Goal: Task Accomplishment & Management: Manage account settings

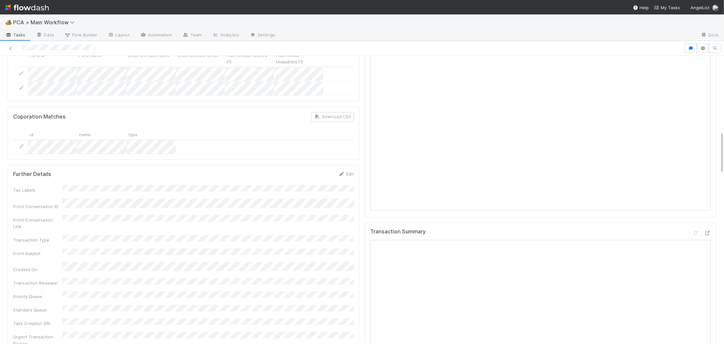
scroll to position [562, 0]
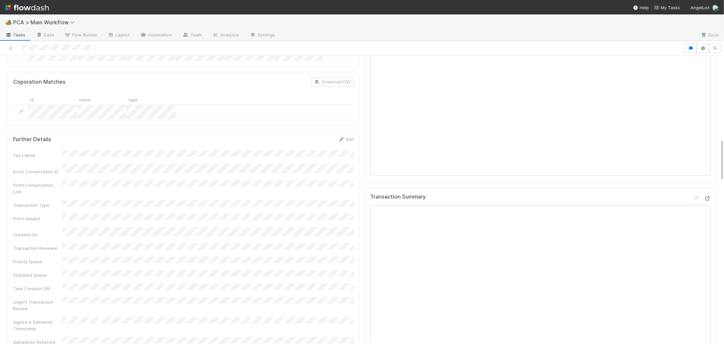
click at [708, 195] on div at bounding box center [701, 199] width 18 height 9
click at [708, 196] on icon at bounding box center [707, 198] width 7 height 4
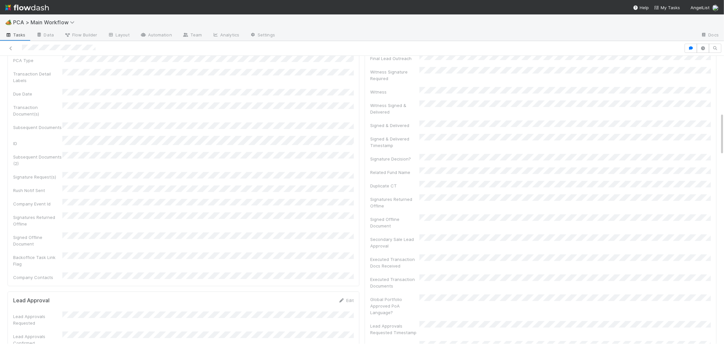
scroll to position [0, 0]
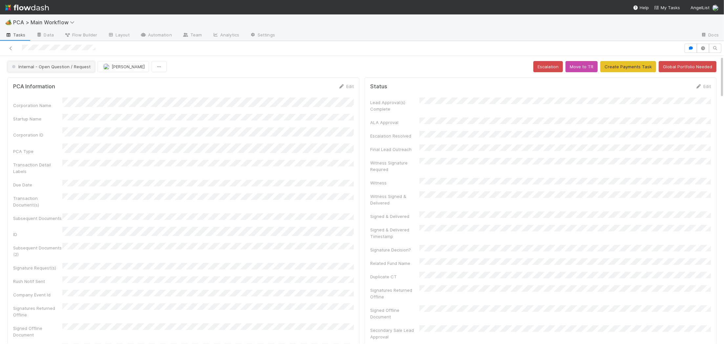
click at [55, 65] on span "Internal - Open Question / Request" at bounding box center [50, 66] width 80 height 5
click at [58, 90] on div "Record Transaction" at bounding box center [51, 95] width 93 height 12
click at [156, 67] on icon "button" at bounding box center [159, 67] width 7 height 4
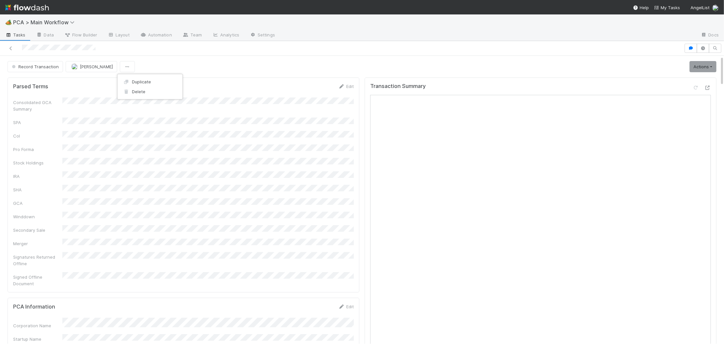
drag, startPoint x: 179, startPoint y: 49, endPoint x: 118, endPoint y: 55, distance: 61.7
click at [177, 49] on div "Duplicate Delete" at bounding box center [362, 172] width 724 height 344
click at [90, 70] on button "[PERSON_NAME]" at bounding box center [92, 66] width 52 height 11
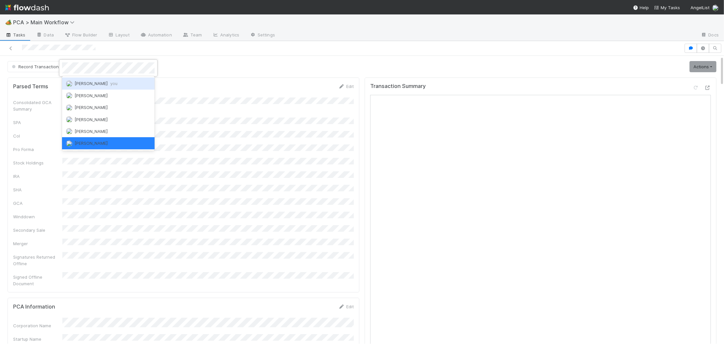
click at [90, 79] on div "Charlie Bell you" at bounding box center [108, 83] width 93 height 12
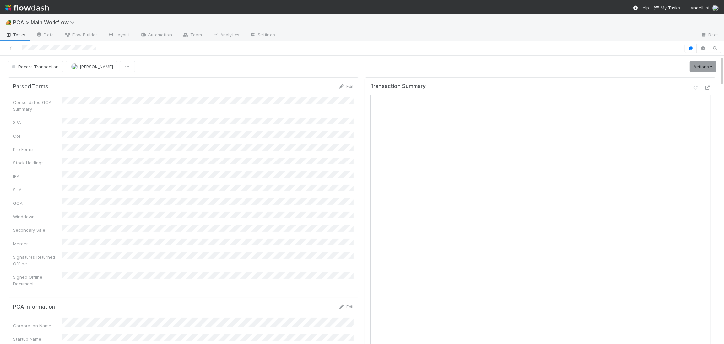
click at [37, 6] on img at bounding box center [27, 7] width 44 height 11
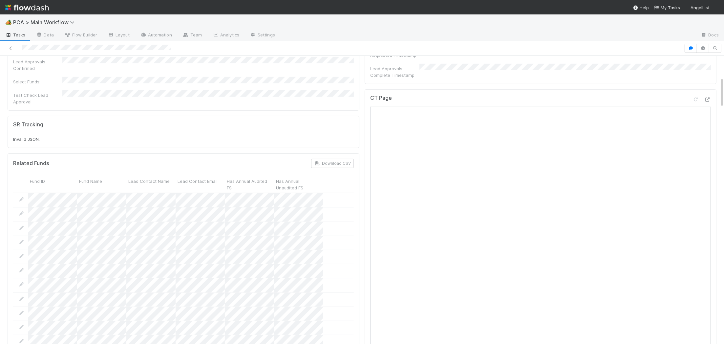
scroll to position [371, 0]
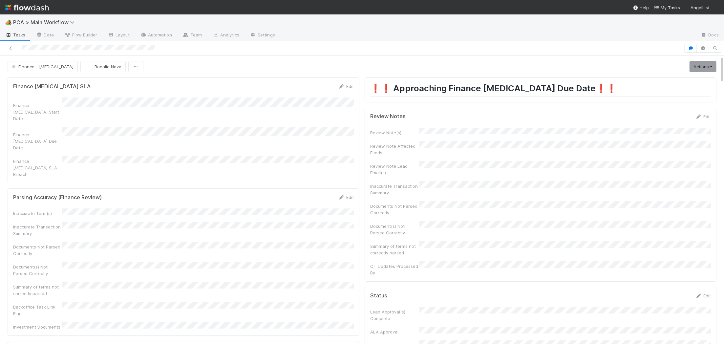
scroll to position [235, 0]
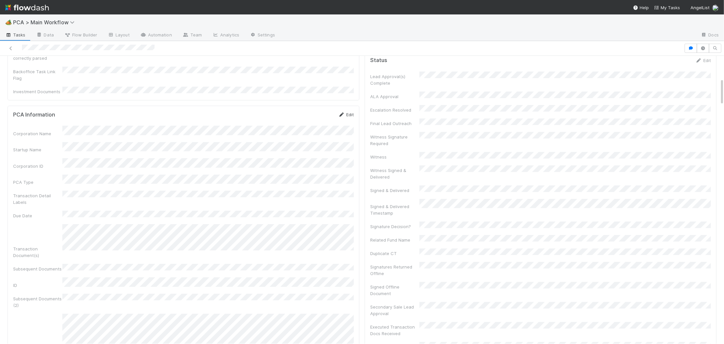
click at [341, 113] on icon at bounding box center [341, 115] width 7 height 4
click at [320, 111] on button "Save" at bounding box center [318, 116] width 19 height 11
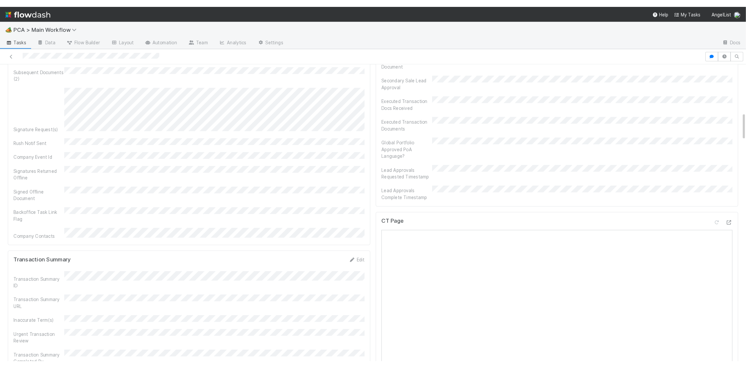
scroll to position [374, 0]
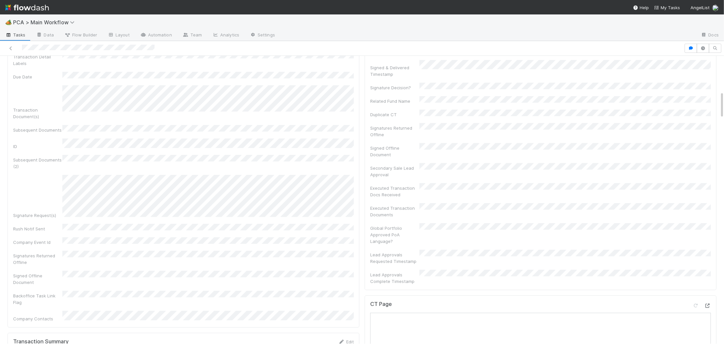
click at [703, 303] on icon at bounding box center [707, 305] width 7 height 4
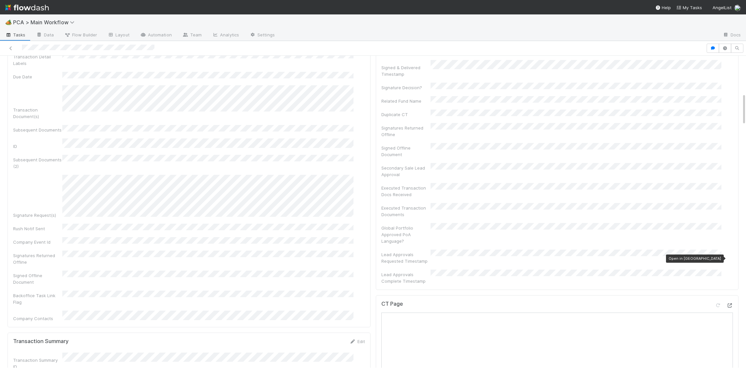
scroll to position [367, 0]
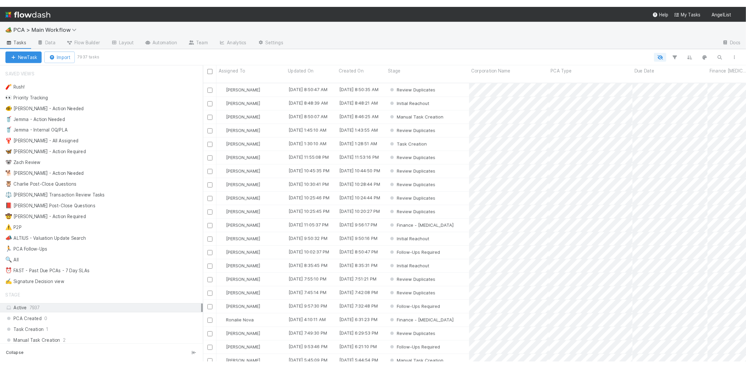
scroll to position [0, 0]
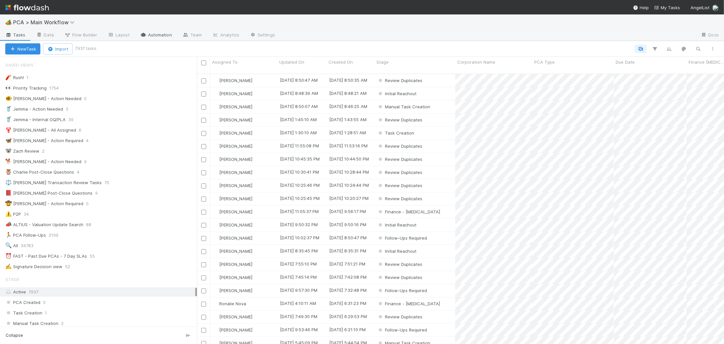
click at [162, 33] on link "Automation" at bounding box center [156, 35] width 42 height 10
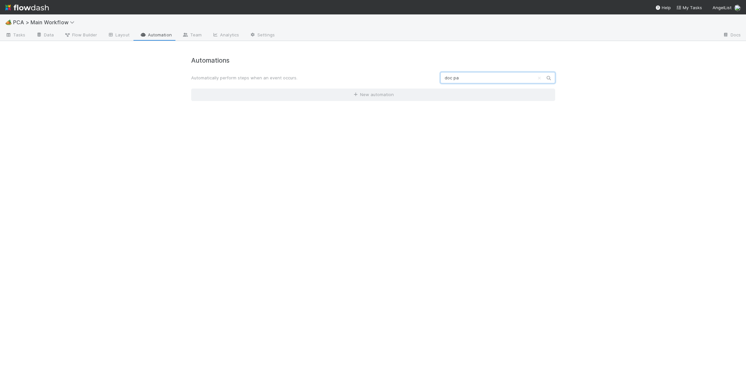
type input "doc pa"
drag, startPoint x: 20, startPoint y: 8, endPoint x: 24, endPoint y: 7, distance: 4.0
click at [40, 7] on img at bounding box center [27, 7] width 44 height 11
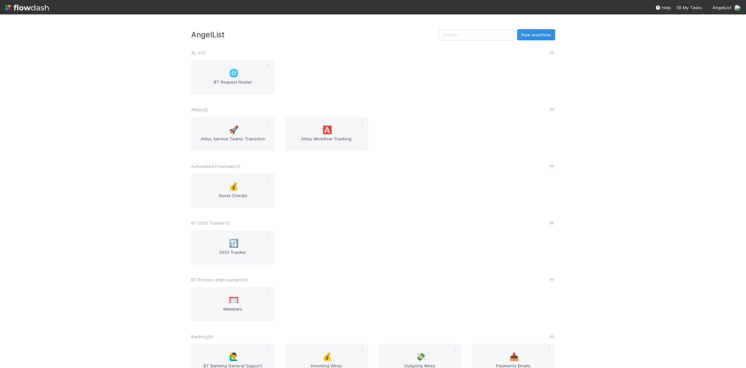
scroll to position [714, 0]
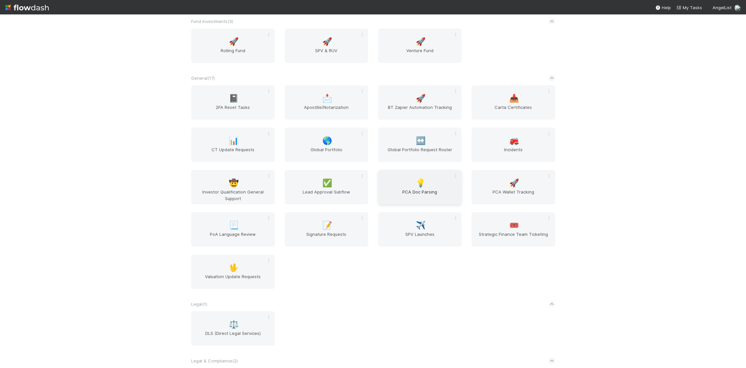
click at [429, 198] on span "PCA Doc Parsing" at bounding box center [420, 195] width 78 height 13
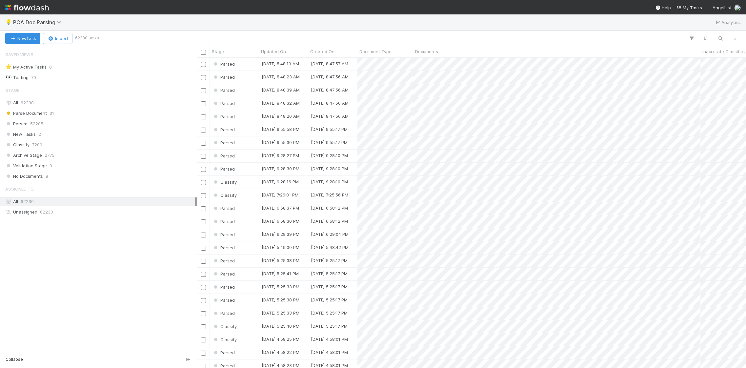
scroll to position [4, 0]
click at [723, 17] on div "💡 PCA Doc Parsing Analytics" at bounding box center [373, 22] width 746 height 16
click at [723, 20] on link "Analytics" at bounding box center [728, 22] width 26 height 8
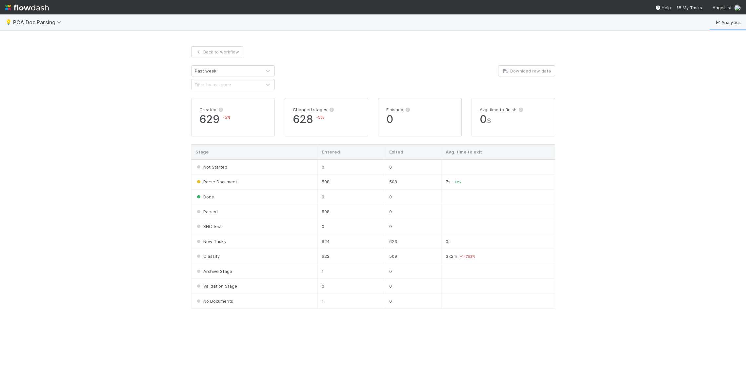
click at [252, 71] on div "Past week" at bounding box center [227, 71] width 70 height 10
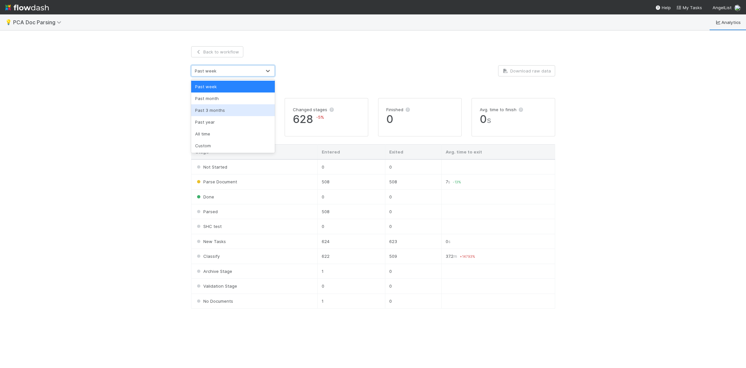
click at [330, 78] on div at bounding box center [373, 77] width 187 height 25
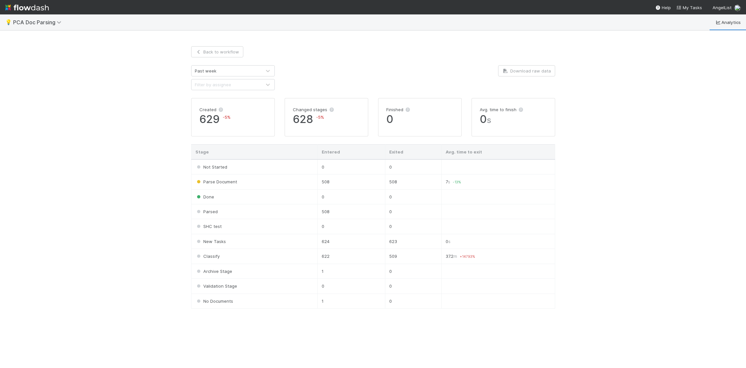
click at [222, 67] on div "Past week" at bounding box center [227, 71] width 70 height 10
click at [221, 96] on div "Past month" at bounding box center [233, 99] width 84 height 12
click at [225, 107] on div "Past 3 months" at bounding box center [233, 110] width 84 height 12
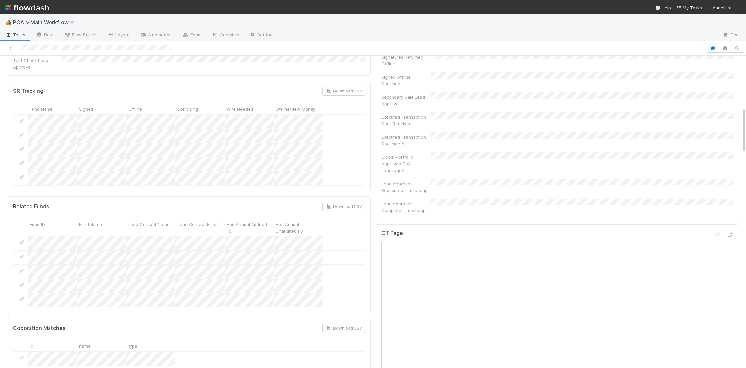
scroll to position [436, 0]
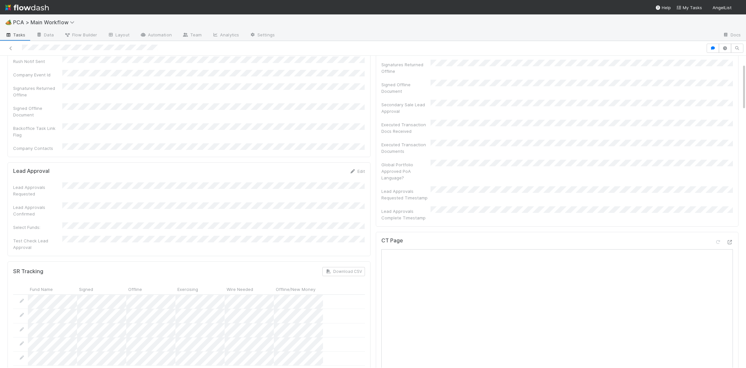
scroll to position [240, 0]
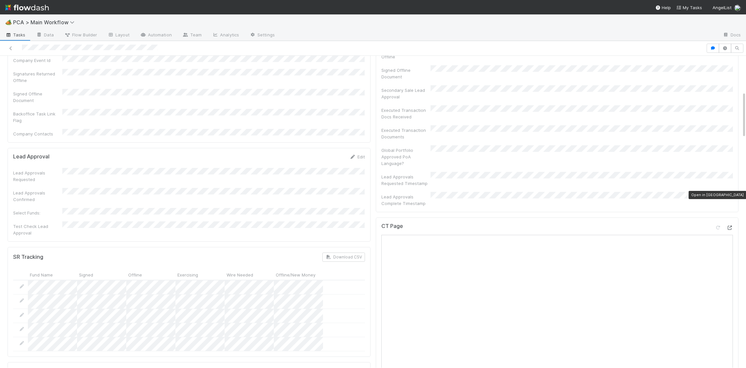
click at [703, 226] on icon at bounding box center [730, 228] width 7 height 4
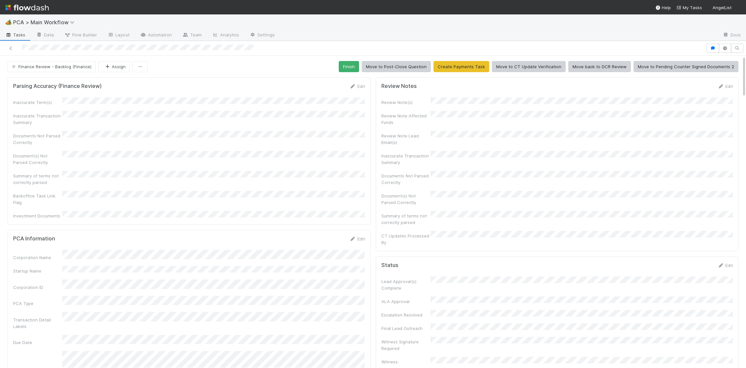
click at [56, 48] on div at bounding box center [353, 48] width 701 height 9
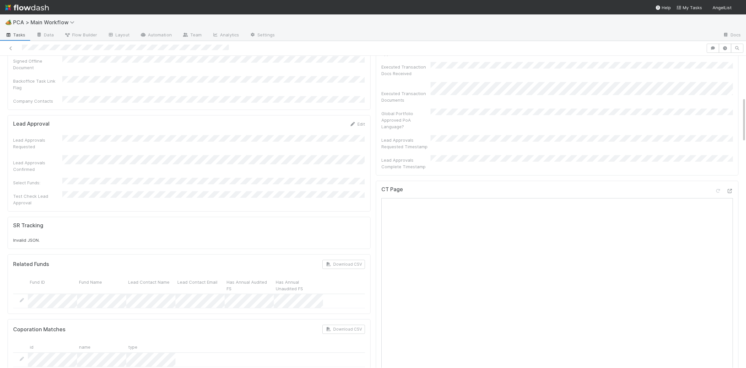
scroll to position [286, 0]
click at [703, 180] on div "CT Page" at bounding box center [557, 323] width 363 height 287
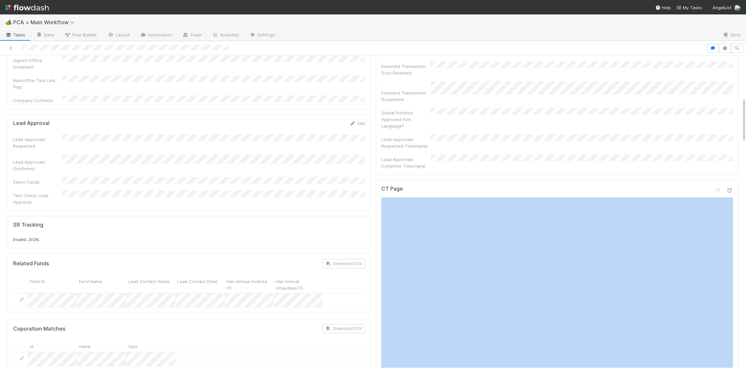
click at [703, 180] on div "CT Page" at bounding box center [557, 323] width 363 height 287
click at [703, 188] on icon at bounding box center [730, 190] width 7 height 4
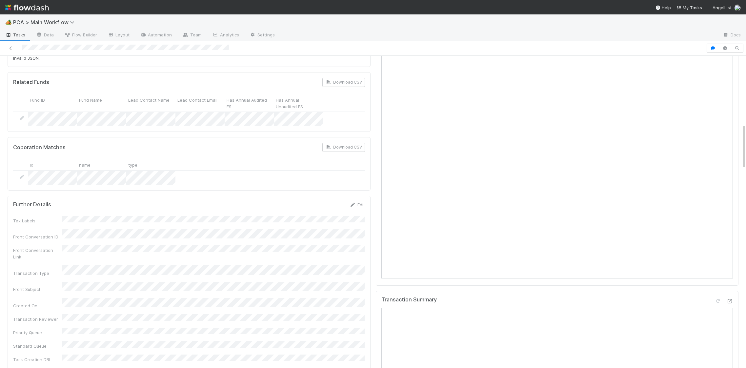
scroll to position [415, 0]
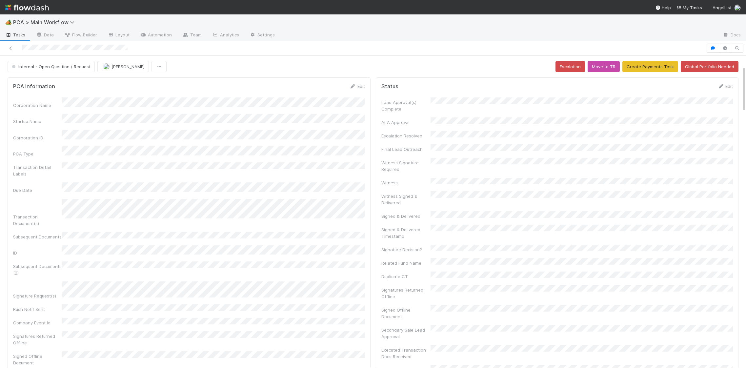
scroll to position [271, 0]
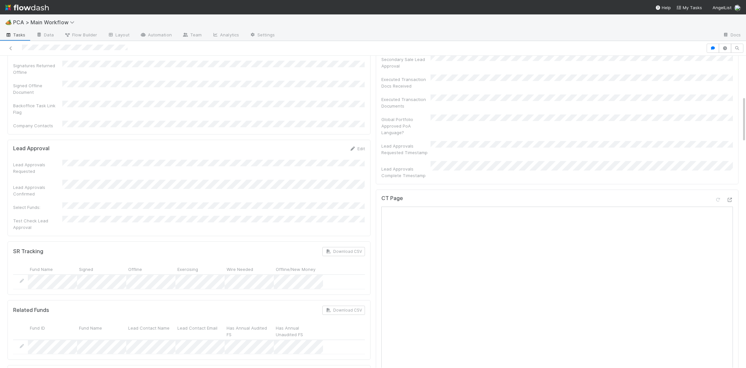
drag, startPoint x: 354, startPoint y: 112, endPoint x: 269, endPoint y: 130, distance: 86.9
click at [354, 147] on icon at bounding box center [353, 149] width 7 height 4
click at [327, 145] on button "Save" at bounding box center [330, 150] width 19 height 11
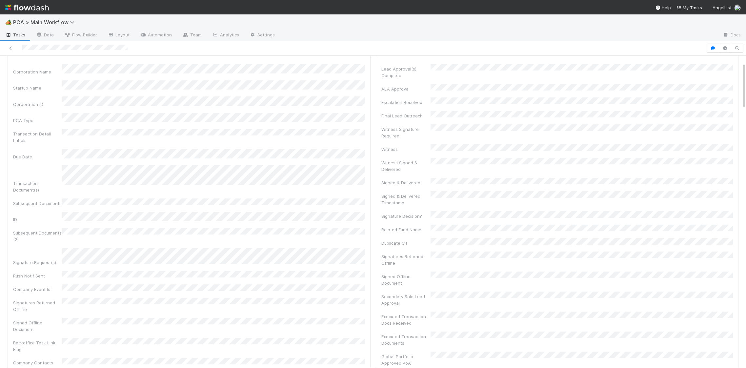
scroll to position [0, 0]
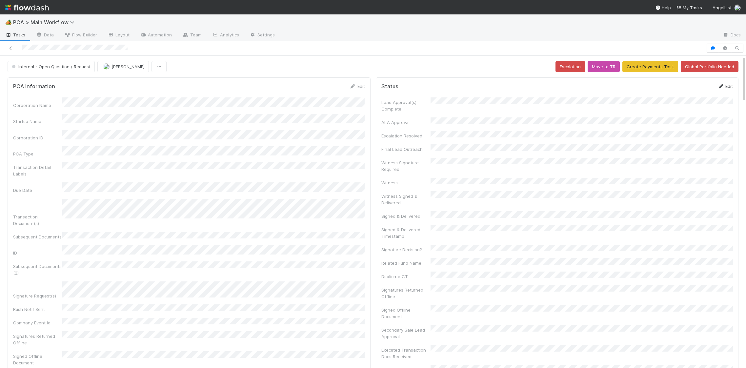
drag, startPoint x: 705, startPoint y: 88, endPoint x: 722, endPoint y: 87, distance: 17.5
click at [703, 87] on div "Status Edit" at bounding box center [558, 86] width 352 height 7
click at [703, 87] on icon at bounding box center [721, 86] width 7 height 4
click at [692, 90] on button "Save" at bounding box center [698, 88] width 19 height 11
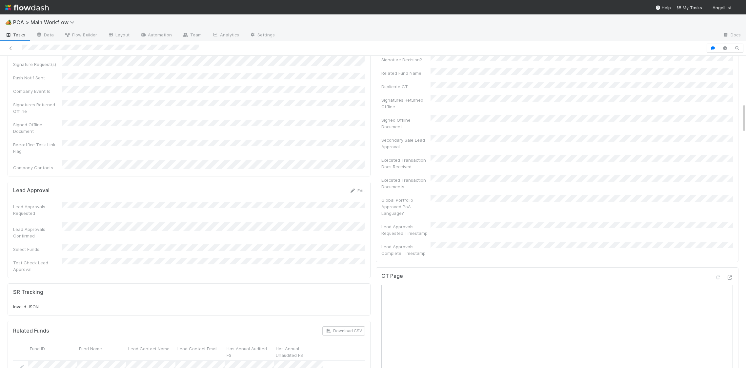
scroll to position [506, 0]
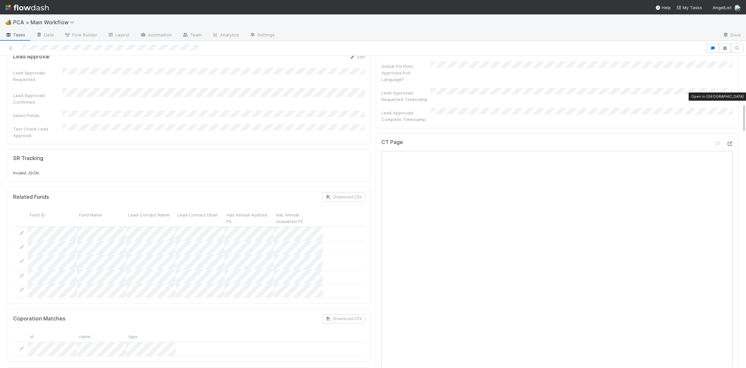
click at [703, 142] on icon at bounding box center [730, 144] width 7 height 4
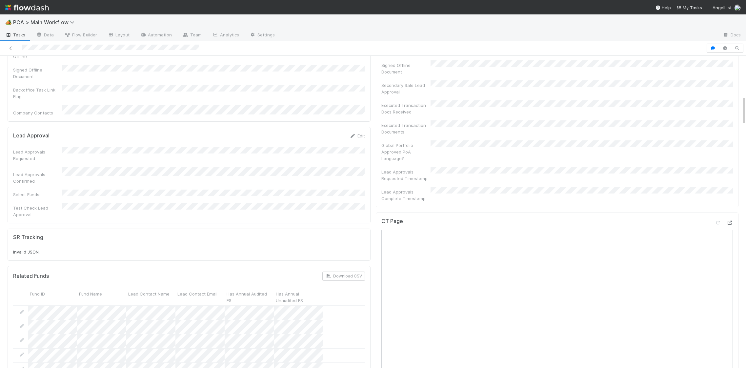
scroll to position [425, 0]
click at [703, 222] on icon at bounding box center [730, 224] width 7 height 4
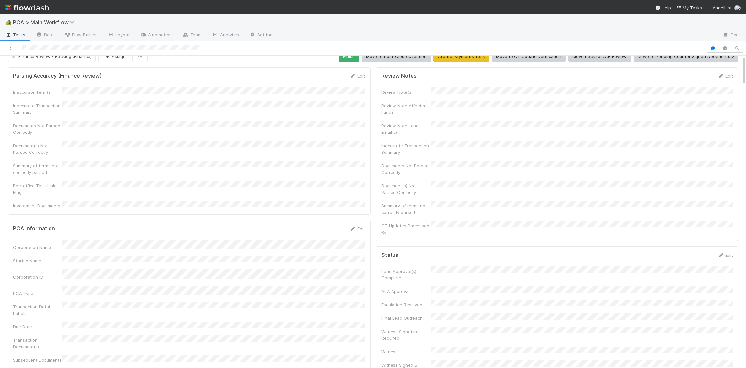
scroll to position [0, 0]
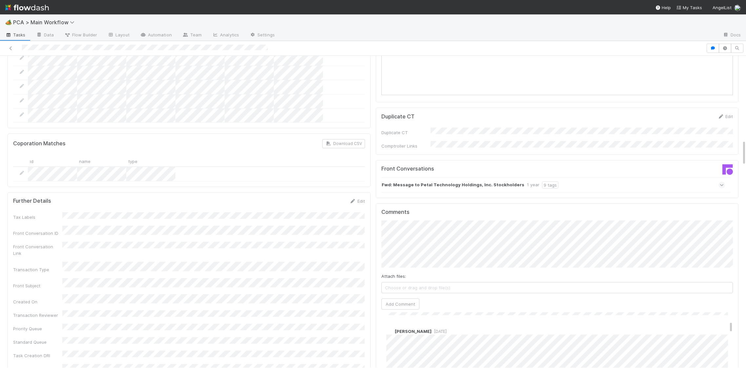
scroll to position [998, 0]
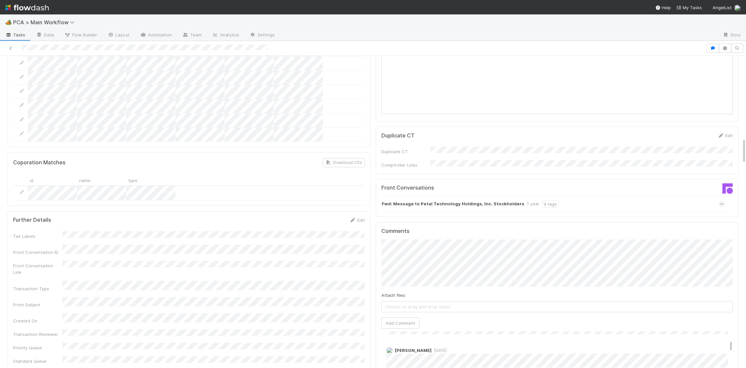
click at [431, 197] on div "Fwd: Message to Petal Technology Holdings, Inc. Stockholders 1 year 9 tags" at bounding box center [554, 204] width 344 height 15
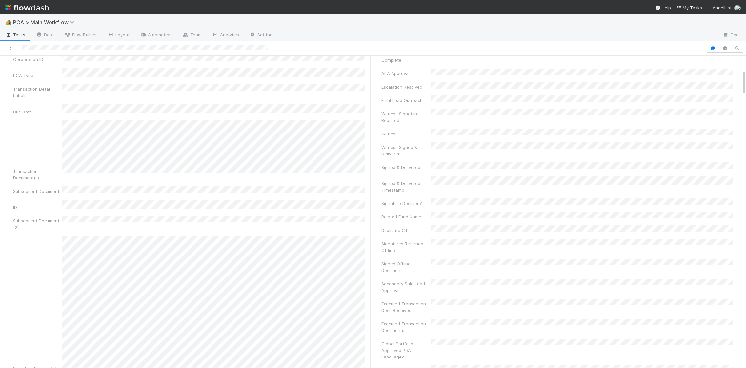
scroll to position [283, 0]
click at [732, 364] on icon at bounding box center [730, 366] width 7 height 4
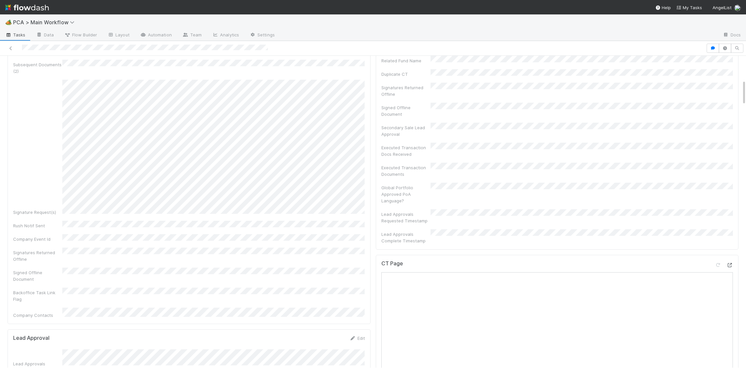
scroll to position [386, 0]
click at [729, 261] on icon at bounding box center [730, 263] width 7 height 4
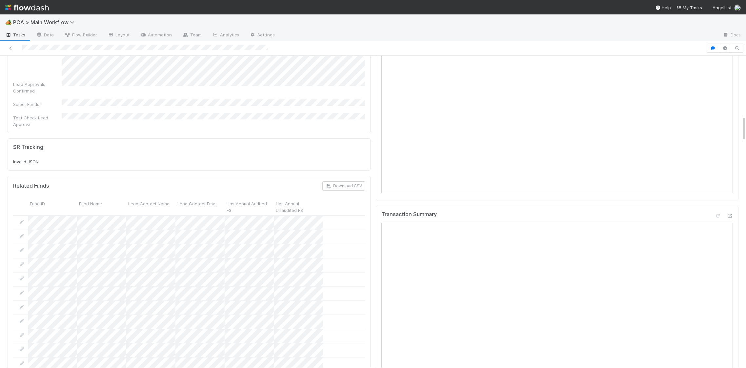
scroll to position [957, 0]
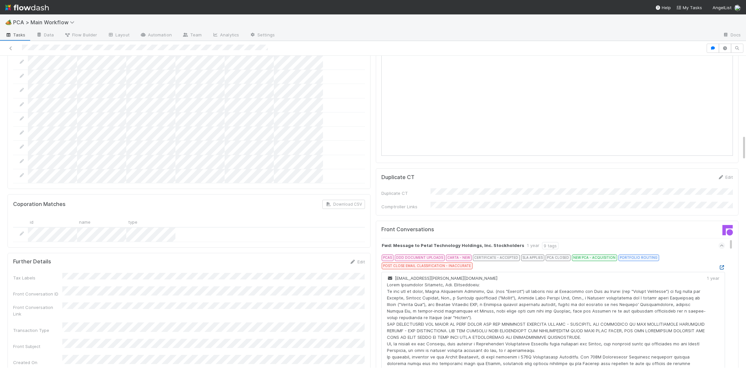
drag, startPoint x: 726, startPoint y: 218, endPoint x: 721, endPoint y: 217, distance: 4.6
click at [721, 265] on icon at bounding box center [722, 267] width 7 height 4
click at [528, 238] on div "Fwd: Message to Petal Technology Holdings, Inc. Stockholders 1 year 9 tags" at bounding box center [554, 245] width 344 height 15
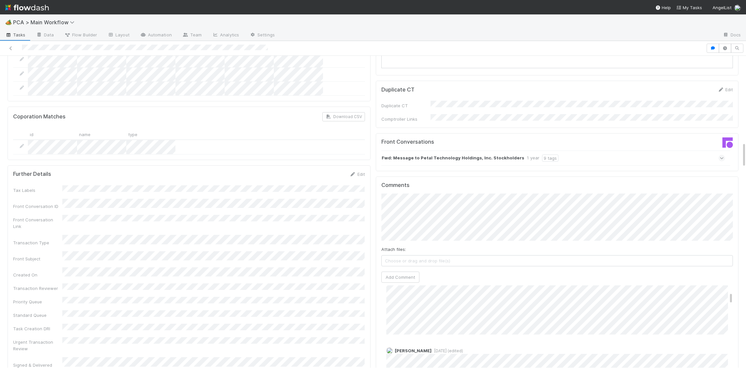
scroll to position [0, 0]
click at [423, 174] on button "[PERSON_NAME]" at bounding box center [411, 170] width 50 height 9
click at [391, 272] on button "Add Comment" at bounding box center [401, 277] width 38 height 11
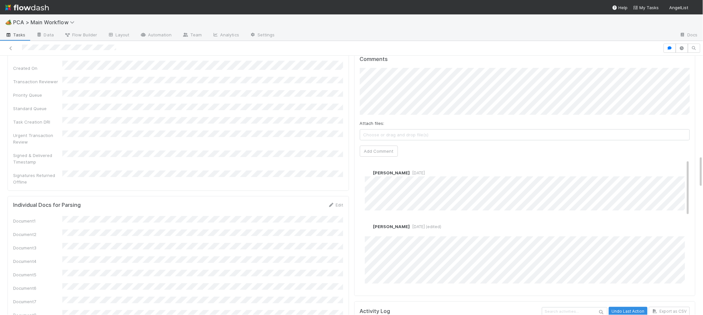
scroll to position [793, 0]
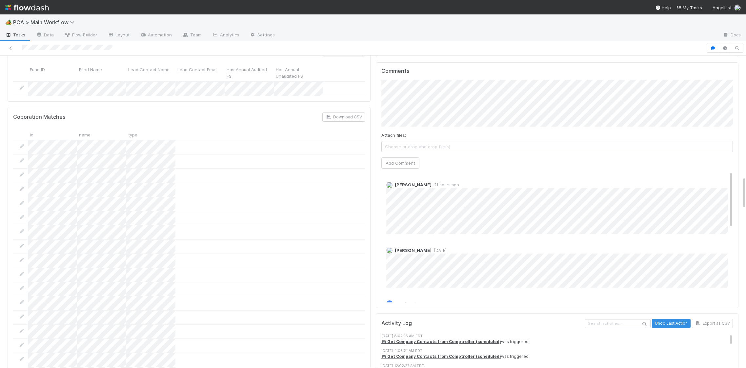
scroll to position [1128, 0]
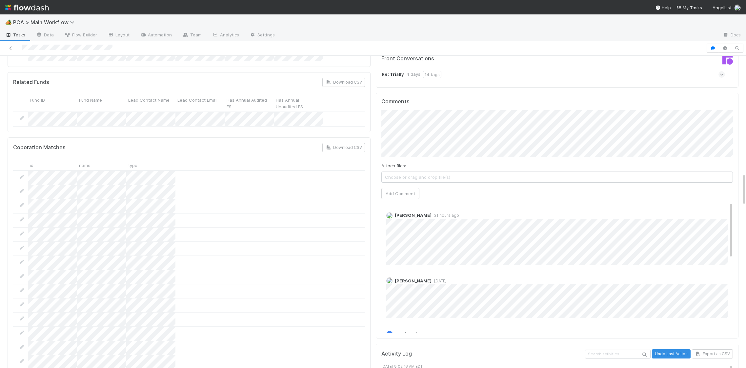
click at [384, 207] on div "Zachary Conley 21 hours ago" at bounding box center [558, 235] width 352 height 57
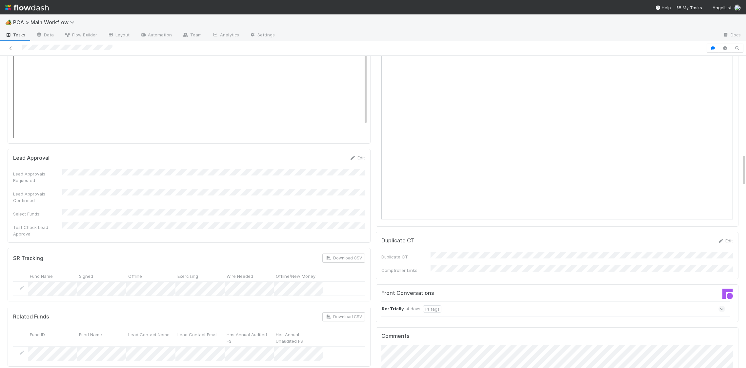
scroll to position [810, 0]
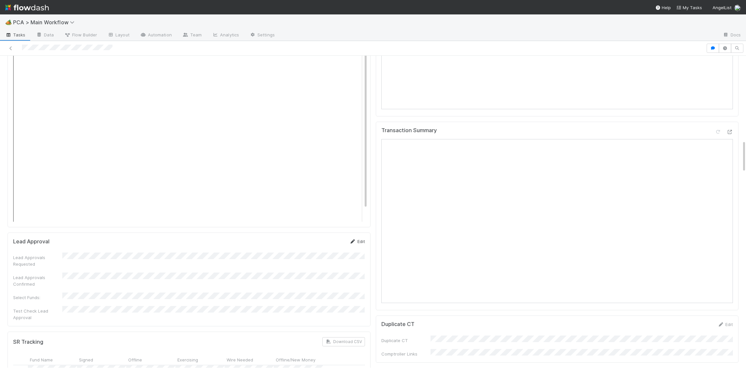
drag, startPoint x: 347, startPoint y: 184, endPoint x: 355, endPoint y: 184, distance: 8.5
click at [349, 238] on div "Lead Approval Edit" at bounding box center [189, 241] width 352 height 7
click at [355, 239] on icon at bounding box center [353, 241] width 7 height 4
click at [331, 233] on div "Lead Approval Save Cancel Lead Approvals Requested Lead Approvals Confirmed Sel…" at bounding box center [189, 309] width 363 height 152
click at [330, 238] on button "Save" at bounding box center [330, 243] width 19 height 11
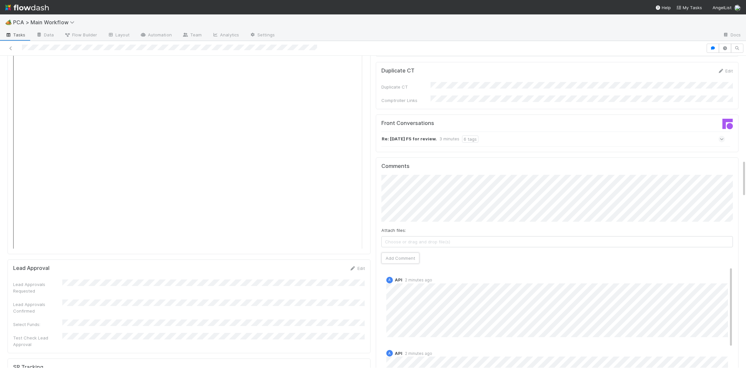
drag, startPoint x: 414, startPoint y: 210, endPoint x: 365, endPoint y: 196, distance: 50.9
click at [414, 253] on button "Add Comment" at bounding box center [401, 258] width 38 height 11
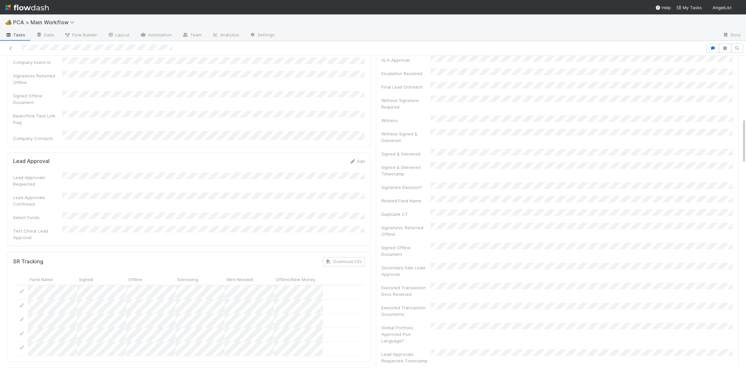
scroll to position [435, 0]
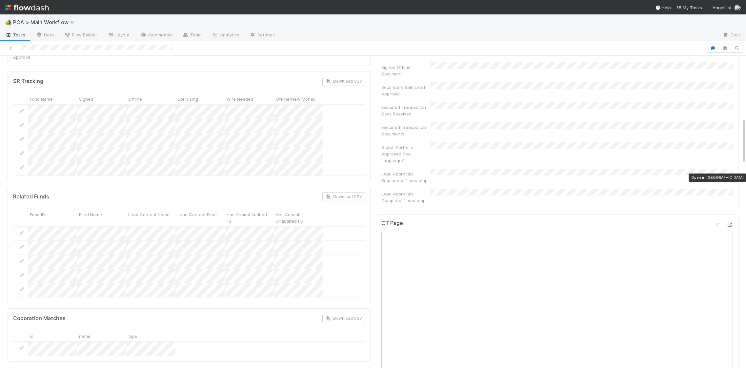
click at [703, 223] on icon at bounding box center [730, 225] width 7 height 4
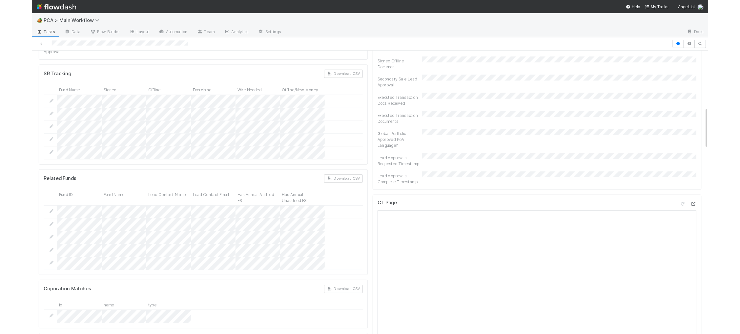
scroll to position [0, 0]
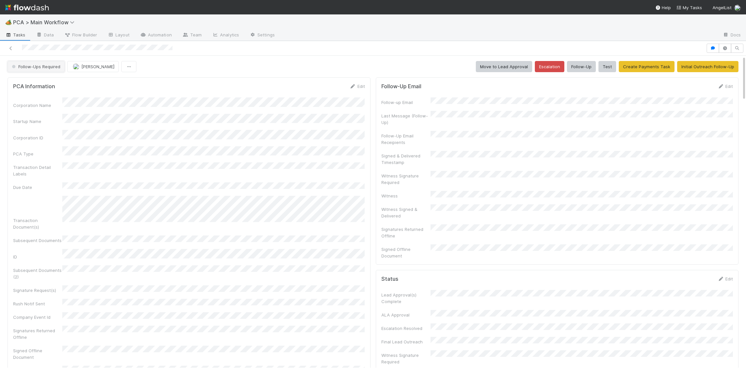
click at [49, 61] on button "Follow-Ups Required" at bounding box center [36, 66] width 57 height 11
click at [53, 79] on div "Lead Approval" at bounding box center [51, 83] width 93 height 12
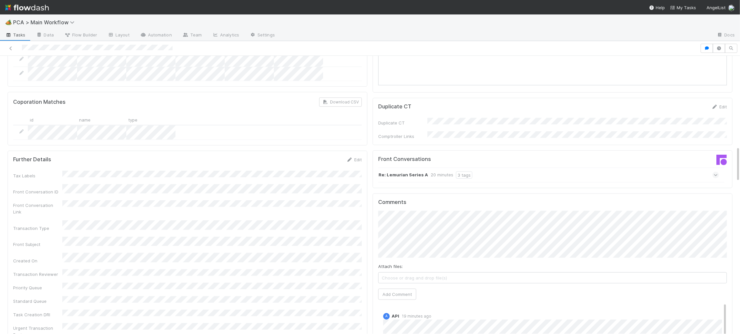
scroll to position [732, 0]
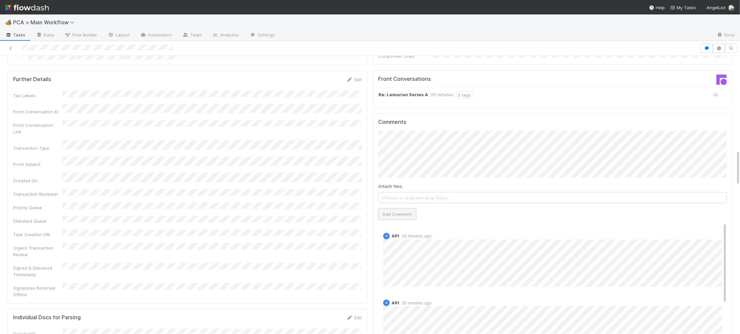
click at [404, 208] on button "Add Comment" at bounding box center [397, 213] width 38 height 11
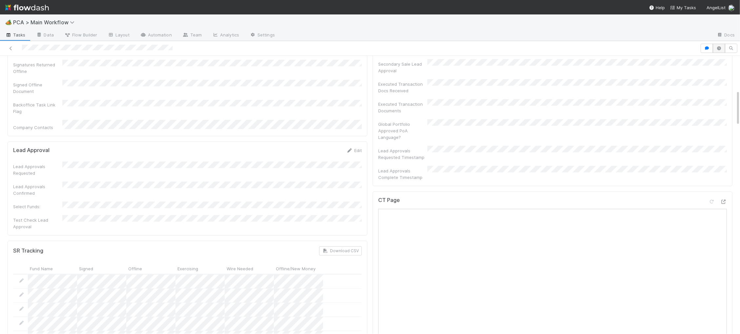
scroll to position [0, 0]
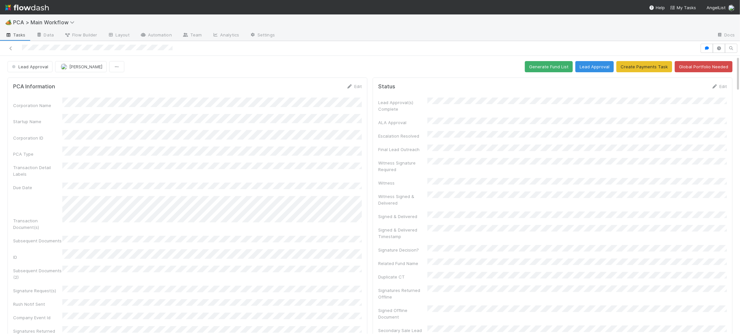
click at [356, 82] on div "PCA Information Edit Corporation Name Startup Name Corporation ID PCA Type Tran…" at bounding box center [188, 239] width 360 height 325
drag, startPoint x: 352, startPoint y: 86, endPoint x: 331, endPoint y: 98, distance: 23.9
click at [352, 86] on icon at bounding box center [349, 86] width 7 height 4
click at [329, 87] on button "Save" at bounding box center [327, 88] width 19 height 11
click at [42, 9] on img at bounding box center [27, 7] width 44 height 11
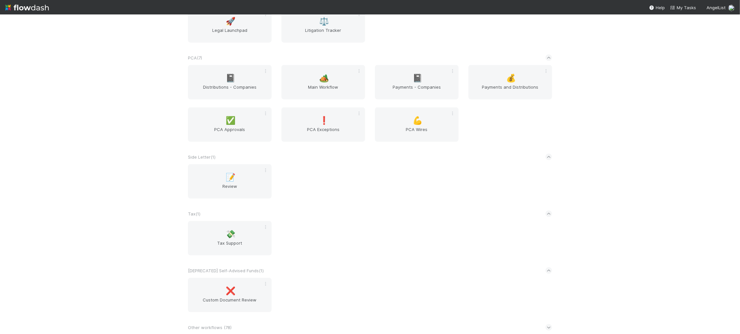
click at [308, 63] on div "PCA ( 7 )" at bounding box center [370, 58] width 364 height 14
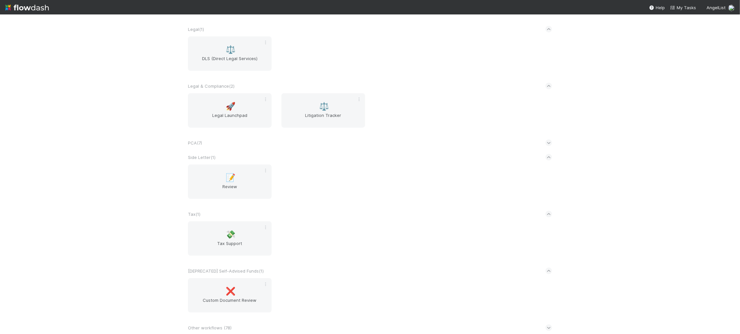
click at [220, 143] on div "PCA ( 7 )" at bounding box center [370, 142] width 364 height 14
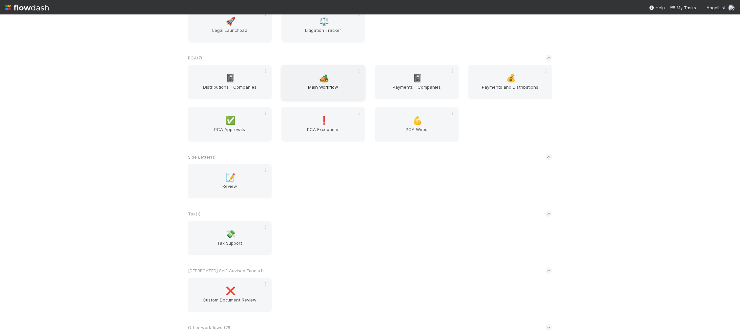
click at [331, 88] on span "Main Workflow" at bounding box center [323, 90] width 78 height 13
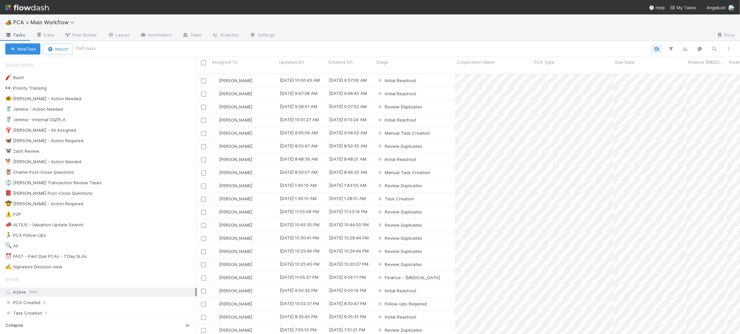
scroll to position [0, 0]
click at [135, 169] on div "🦉 [PERSON_NAME] Post-Close Questions 4" at bounding box center [98, 172] width 197 height 9
click at [136, 165] on div "🐕 Charlie - Action Needed 11" at bounding box center [101, 161] width 192 height 8
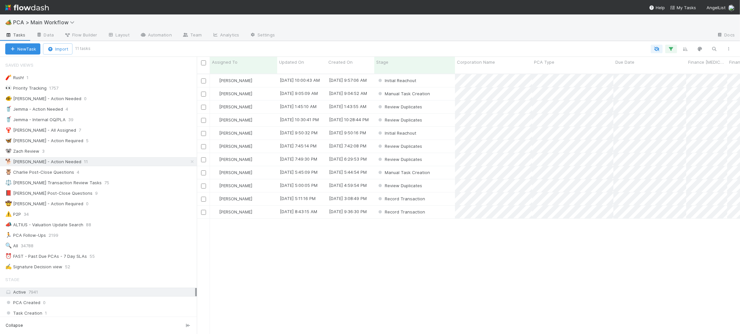
scroll to position [265, 543]
click at [295, 61] on span "Updated On" at bounding box center [291, 62] width 25 height 7
click at [309, 72] on div "Sort Oldest → Newest" at bounding box center [317, 75] width 75 height 10
click at [439, 89] on div "Review Duplicates" at bounding box center [414, 93] width 81 height 13
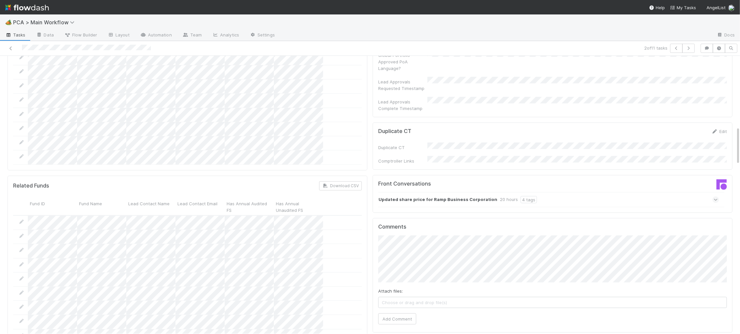
scroll to position [515, 0]
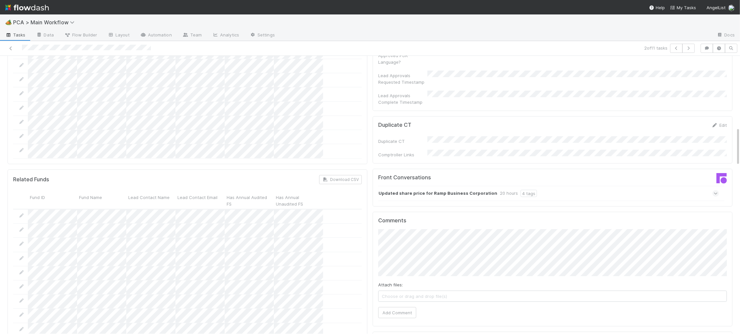
click at [464, 190] on strong "Updated share price for Ramp Business Corporation" at bounding box center [438, 193] width 119 height 7
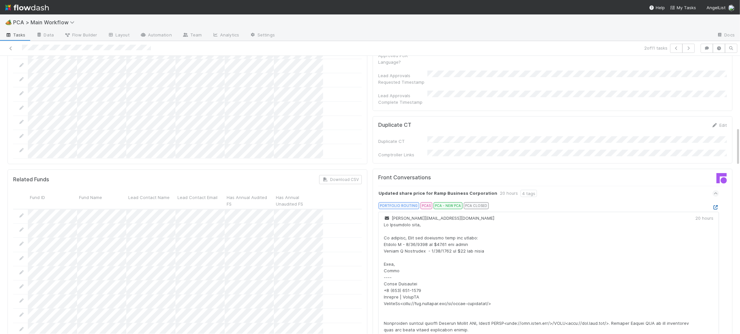
click at [703, 205] on icon at bounding box center [716, 207] width 7 height 4
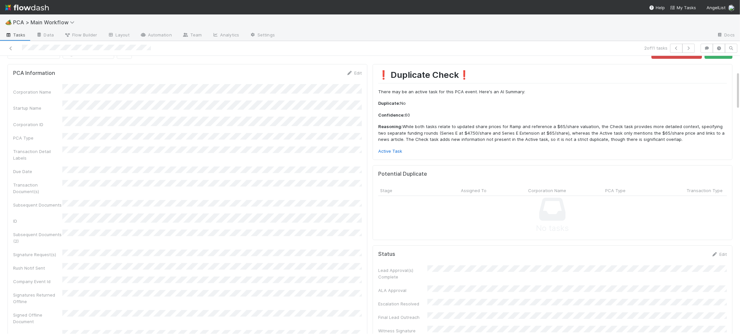
scroll to position [0, 0]
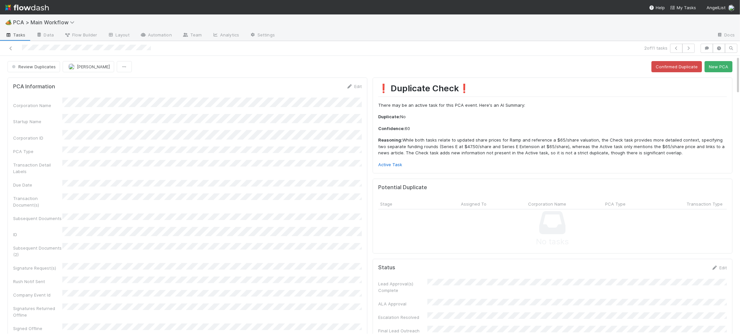
click at [394, 161] on p "Active Task" at bounding box center [552, 164] width 349 height 7
click at [399, 167] on link "Active Task" at bounding box center [390, 164] width 24 height 5
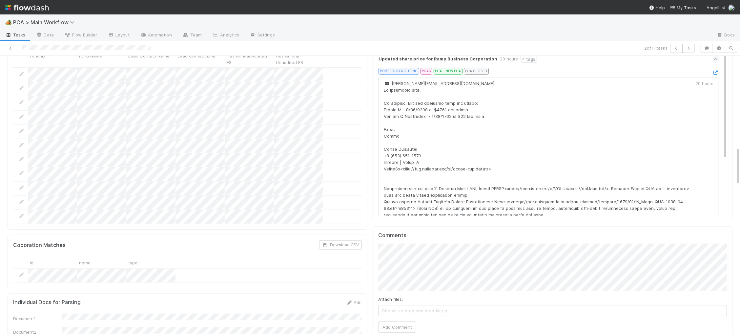
scroll to position [658, 0]
click at [404, 315] on button "Add Comment" at bounding box center [397, 325] width 38 height 11
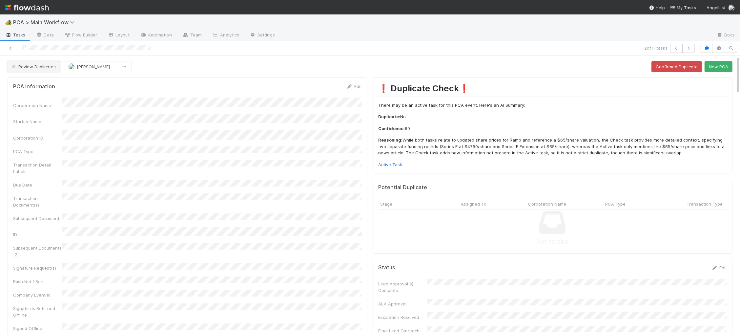
click at [44, 68] on span "Review Duplicates" at bounding box center [32, 66] width 45 height 5
drag, startPoint x: 46, startPoint y: 80, endPoint x: 79, endPoint y: 81, distance: 33.8
click at [46, 81] on span "Duplicate / Dead PCAs" at bounding box center [36, 83] width 54 height 5
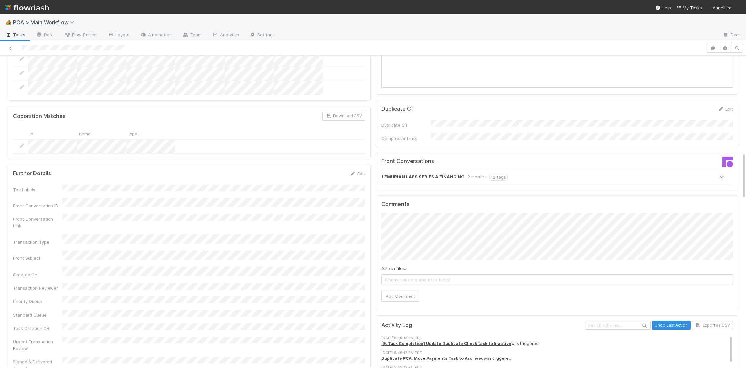
scroll to position [640, 0]
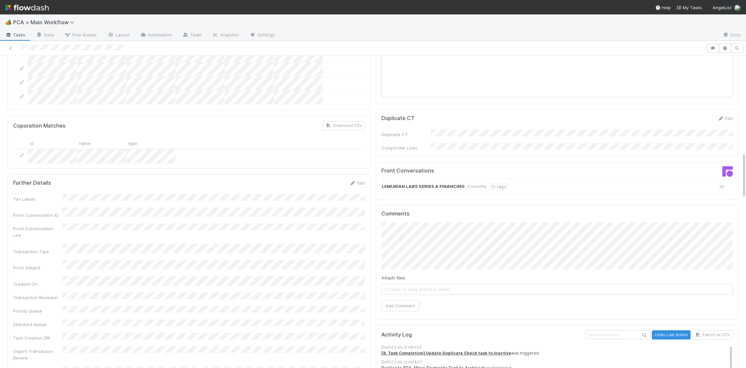
click at [422, 183] on strong "LEMURIAN LABS SERIES A FINANCING" at bounding box center [423, 186] width 83 height 7
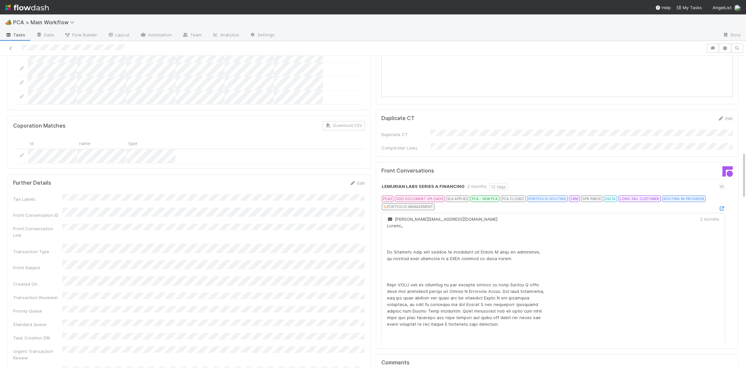
scroll to position [0, 0]
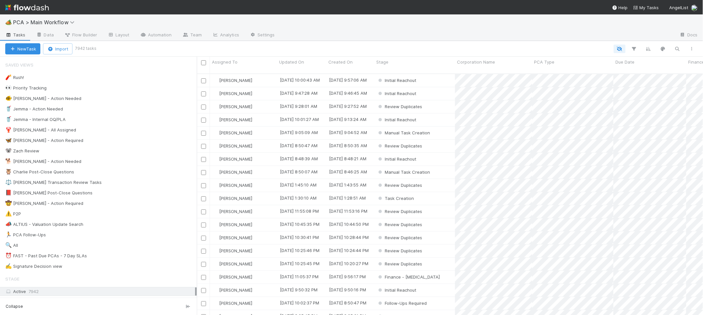
scroll to position [0, 0]
click at [46, 9] on img at bounding box center [27, 7] width 44 height 11
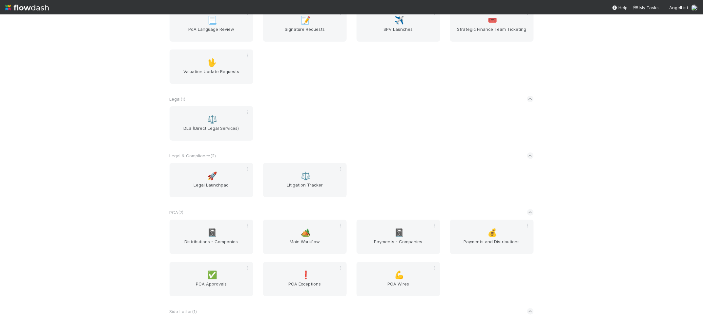
scroll to position [924, 0]
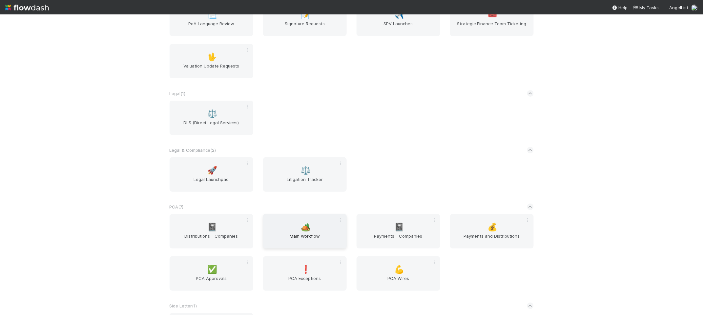
click at [329, 221] on div "🏕️ Main Workflow" at bounding box center [305, 231] width 84 height 34
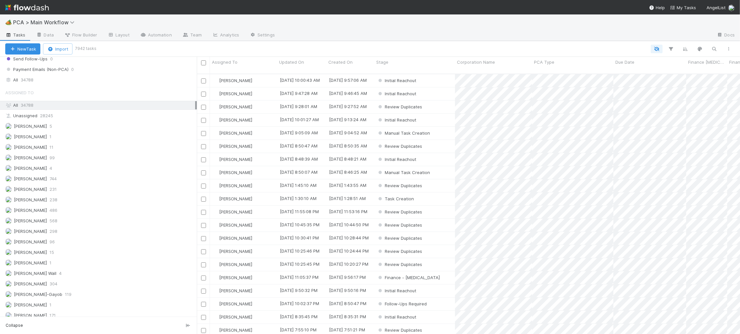
scroll to position [728, 0]
click at [86, 114] on div "All 34788" at bounding box center [100, 110] width 190 height 8
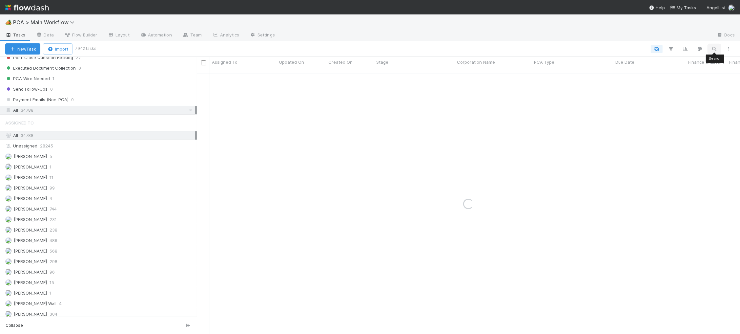
click at [703, 50] on icon "button" at bounding box center [714, 49] width 7 height 6
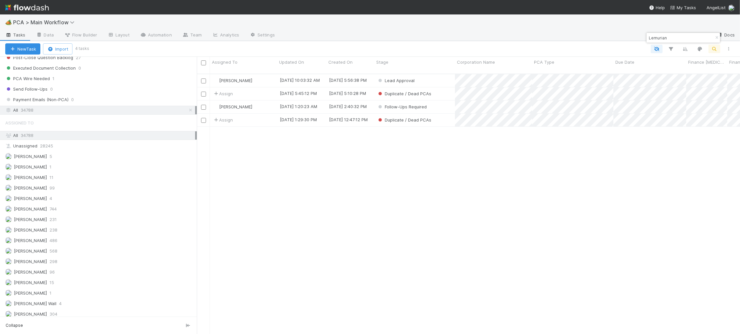
scroll to position [265, 543]
type input "Lemurian"
click at [439, 100] on div "Follow-Ups Required" at bounding box center [414, 106] width 81 height 13
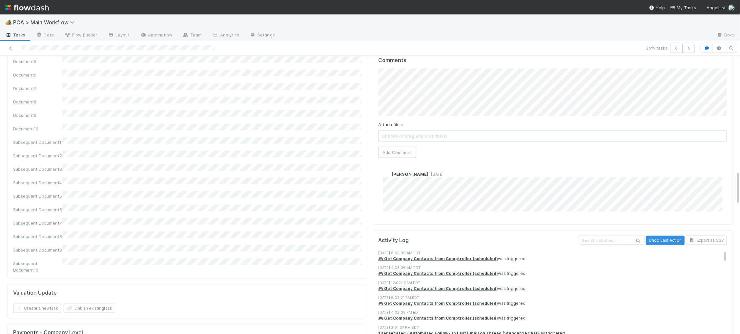
scroll to position [1074, 0]
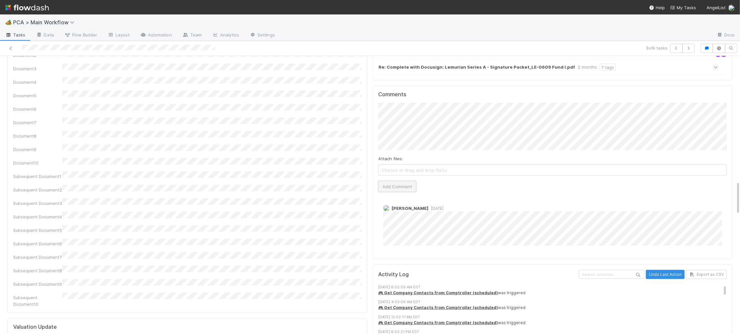
click at [400, 181] on button "Add Comment" at bounding box center [397, 186] width 38 height 11
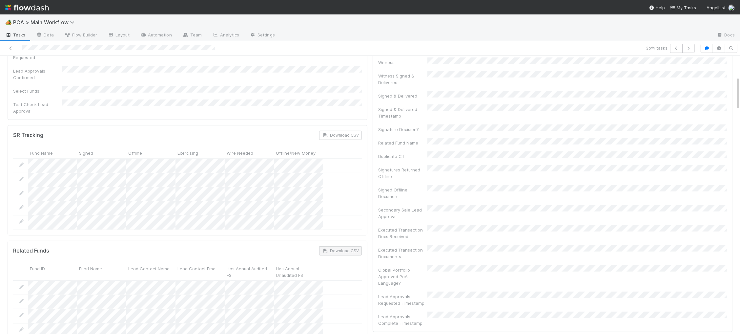
scroll to position [0, 0]
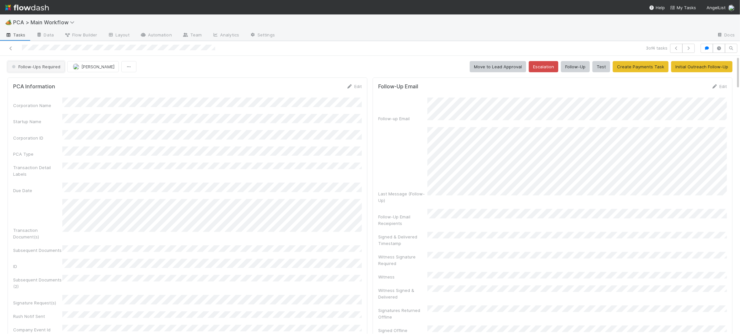
click at [49, 67] on span "Follow-Ups Required" at bounding box center [35, 66] width 50 height 5
click at [55, 85] on span "Duplicate / Dead PCAs" at bounding box center [36, 83] width 54 height 5
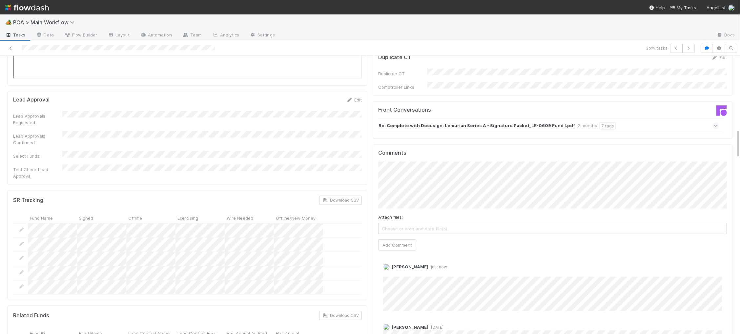
scroll to position [707, 0]
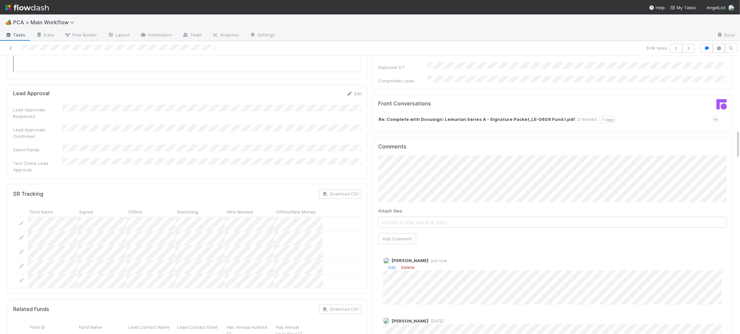
click at [412, 264] on link "Delete" at bounding box center [407, 266] width 13 height 5
click at [402, 236] on button "Add Comment" at bounding box center [397, 241] width 38 height 11
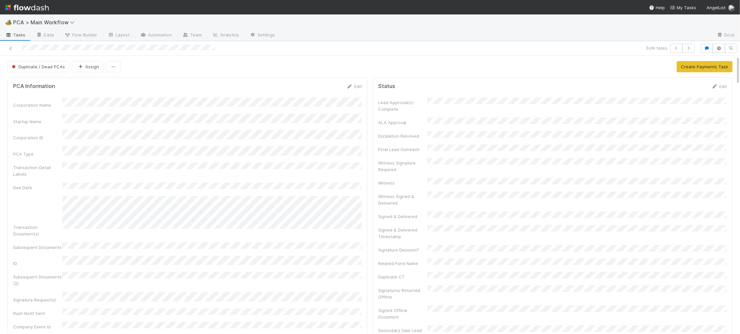
drag, startPoint x: 52, startPoint y: 13, endPoint x: 48, endPoint y: 10, distance: 5.2
click at [52, 13] on nav "Help My Tasks AngelList" at bounding box center [370, 7] width 740 height 14
drag, startPoint x: 43, startPoint y: 6, endPoint x: 56, endPoint y: 4, distance: 13.6
click at [43, 6] on img at bounding box center [27, 7] width 44 height 11
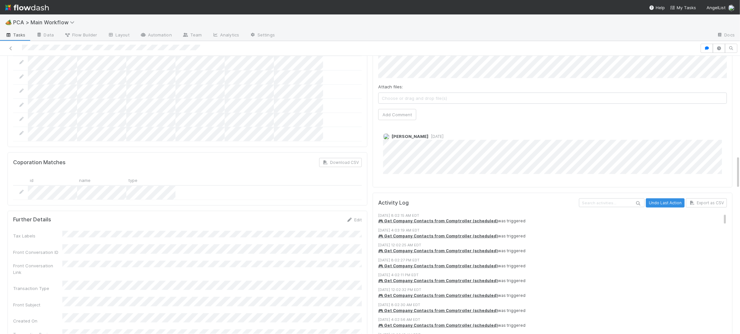
scroll to position [847, 0]
click at [350, 217] on icon at bounding box center [349, 219] width 7 height 4
click at [328, 215] on button "Save" at bounding box center [327, 220] width 19 height 11
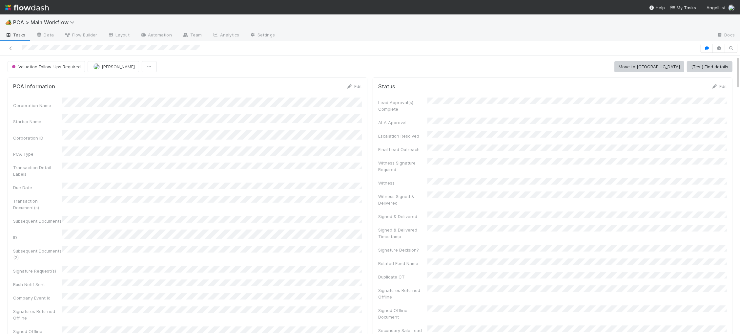
click at [33, 8] on img at bounding box center [27, 7] width 44 height 11
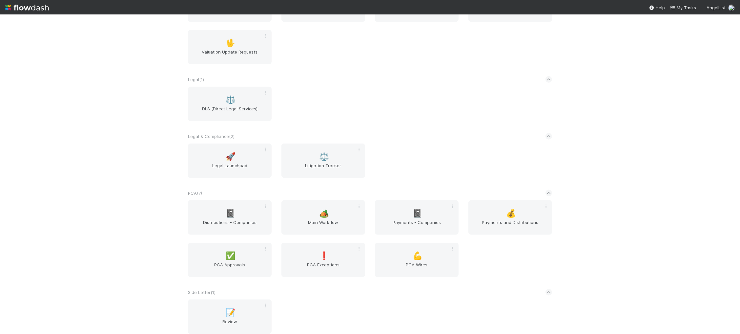
scroll to position [937, 0]
click at [340, 209] on div "🏕️ Main Workflow" at bounding box center [323, 218] width 84 height 34
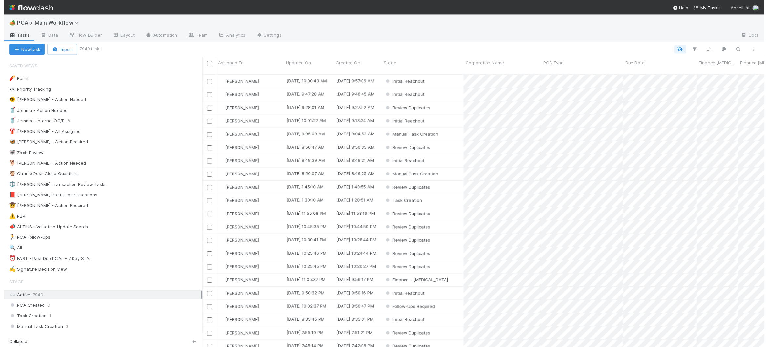
scroll to position [278, 571]
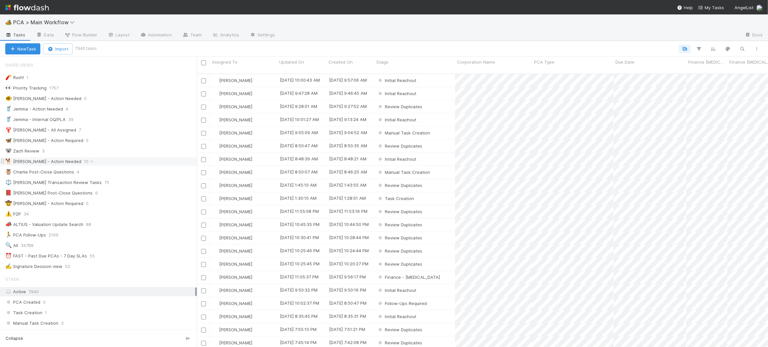
click at [104, 162] on div "🐕 Charlie - Action Needed 10" at bounding box center [101, 161] width 192 height 8
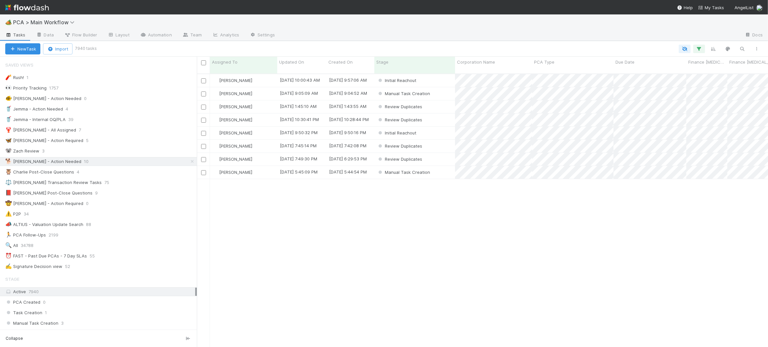
scroll to position [278, 571]
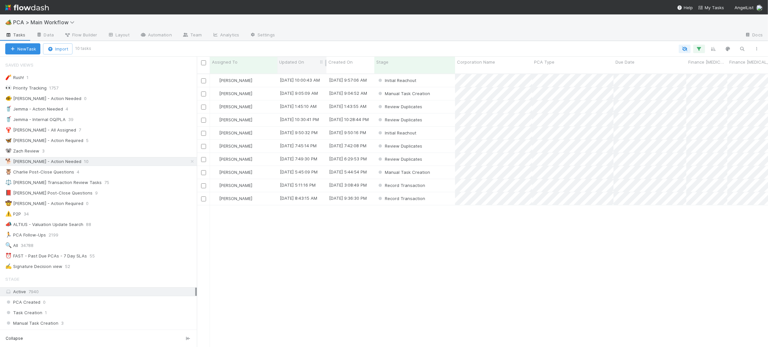
click at [295, 62] on span "Updated On" at bounding box center [291, 62] width 25 height 7
click at [308, 71] on div "Sort Oldest → Newest" at bounding box center [317, 75] width 75 height 10
click at [441, 88] on div "Manual Task Creation" at bounding box center [414, 93] width 81 height 13
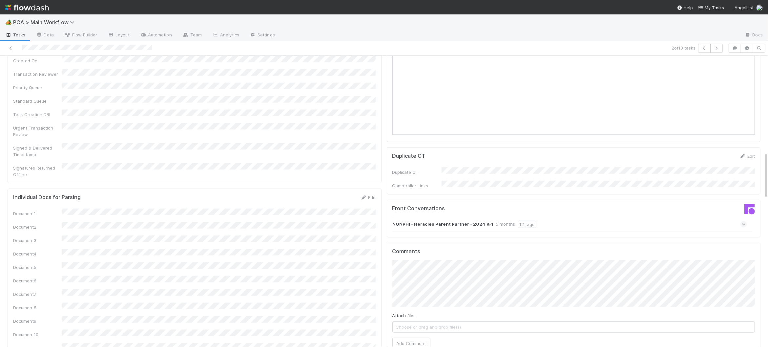
scroll to position [604, 0]
click at [456, 219] on strong "NONPHI - Heracles Parent Partner - 2024 K-1" at bounding box center [443, 222] width 101 height 7
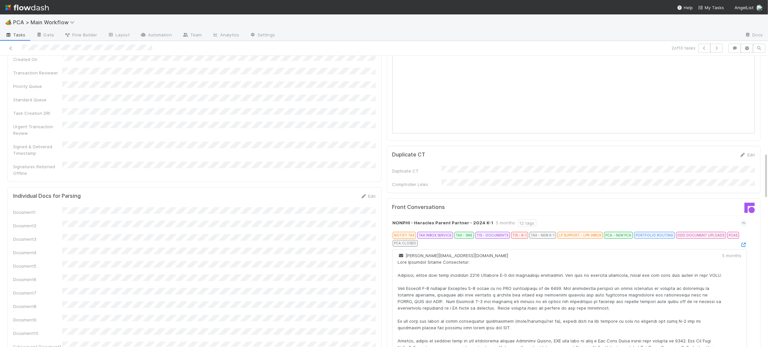
click at [740, 241] on div at bounding box center [743, 244] width 7 height 7
click at [740, 243] on icon at bounding box center [743, 245] width 7 height 4
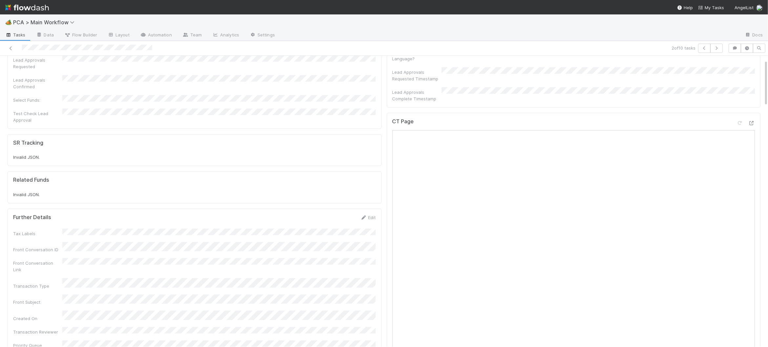
scroll to position [0, 0]
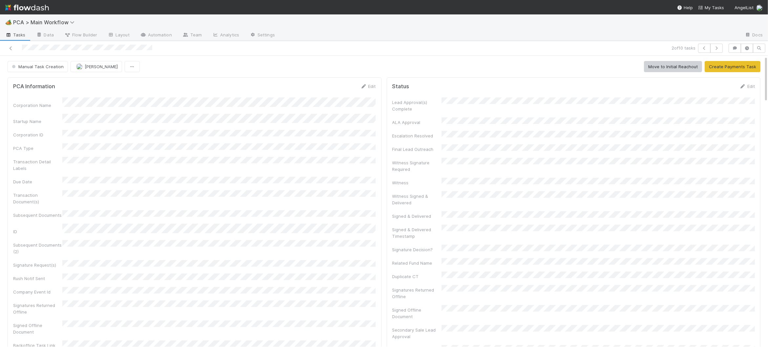
drag, startPoint x: 366, startPoint y: 85, endPoint x: 326, endPoint y: 93, distance: 40.3
click at [366, 85] on icon at bounding box center [364, 86] width 7 height 4
click at [335, 87] on div "PCA Information Save Cancel" at bounding box center [194, 88] width 363 height 11
click at [335, 87] on button "Save" at bounding box center [341, 88] width 19 height 11
click at [364, 86] on icon at bounding box center [364, 86] width 7 height 4
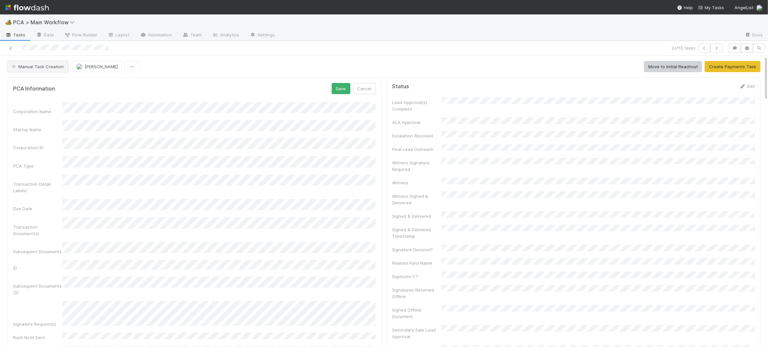
click at [29, 65] on span "Manual Task Creation" at bounding box center [36, 66] width 53 height 5
click at [47, 82] on span "Initial Reachout" at bounding box center [28, 83] width 39 height 5
click at [249, 90] on div "PCA Information Save Cancel" at bounding box center [194, 88] width 363 height 11
click at [345, 88] on button "Save" at bounding box center [341, 88] width 19 height 11
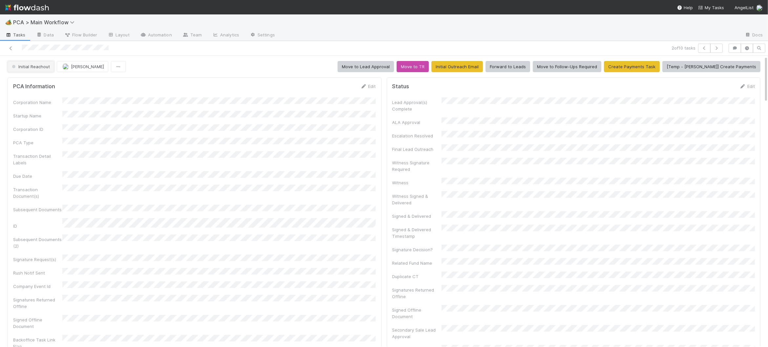
click at [36, 64] on span "Initial Reachout" at bounding box center [29, 66] width 39 height 5
click at [32, 82] on span "Manual Task Creation" at bounding box center [35, 83] width 53 height 5
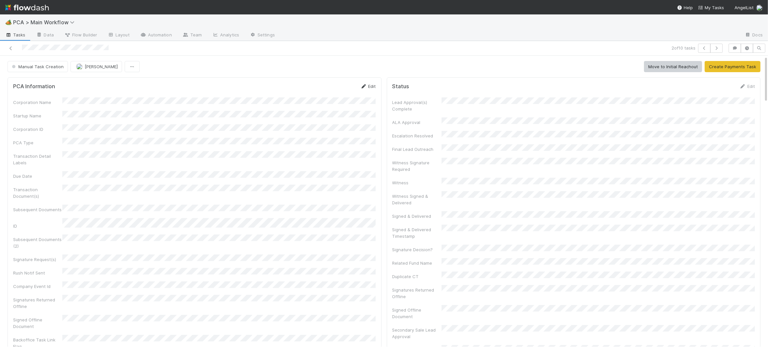
click at [370, 85] on link "Edit" at bounding box center [368, 86] width 15 height 5
click at [209, 117] on div "Corporation Name Startup Name Corporation ID PCA Type Transaction Detail Labels…" at bounding box center [194, 272] width 363 height 340
click at [341, 89] on button "Save" at bounding box center [341, 88] width 19 height 11
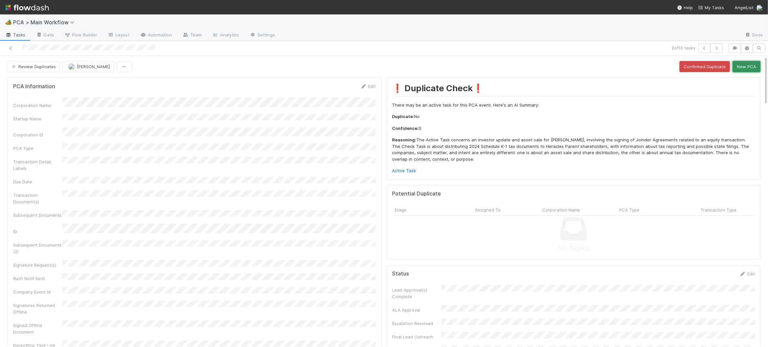
click at [740, 72] on button "New PCA" at bounding box center [747, 66] width 28 height 11
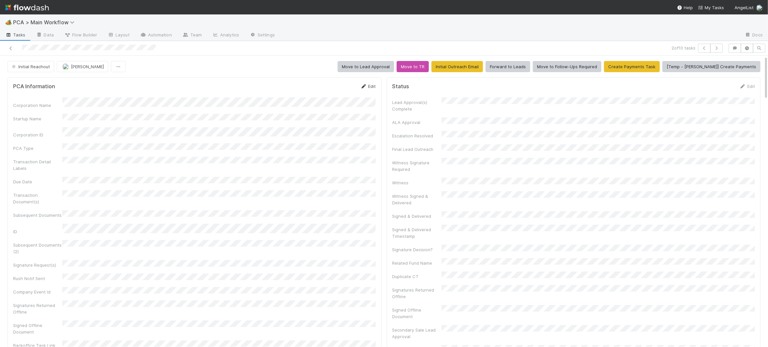
click at [361, 85] on icon at bounding box center [364, 86] width 7 height 4
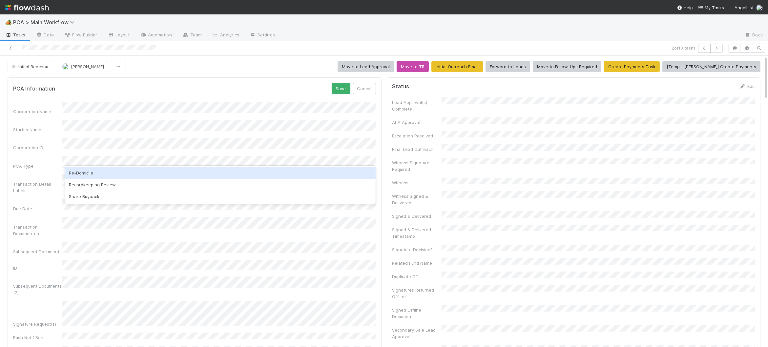
click at [164, 182] on div "Recordkeeping Review" at bounding box center [220, 185] width 311 height 12
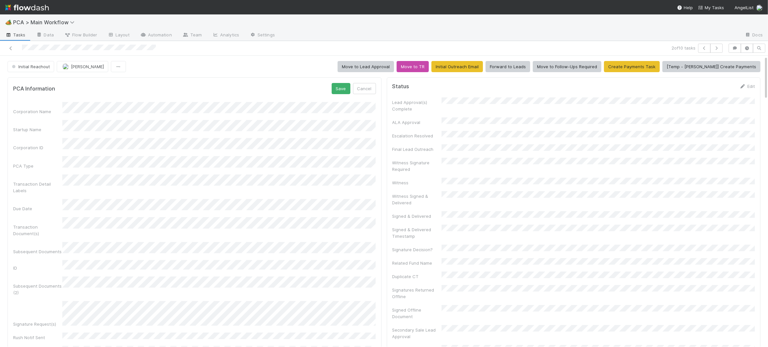
click at [337, 94] on div "Save Cancel" at bounding box center [354, 88] width 44 height 11
click at [342, 88] on button "Save" at bounding box center [341, 88] width 19 height 11
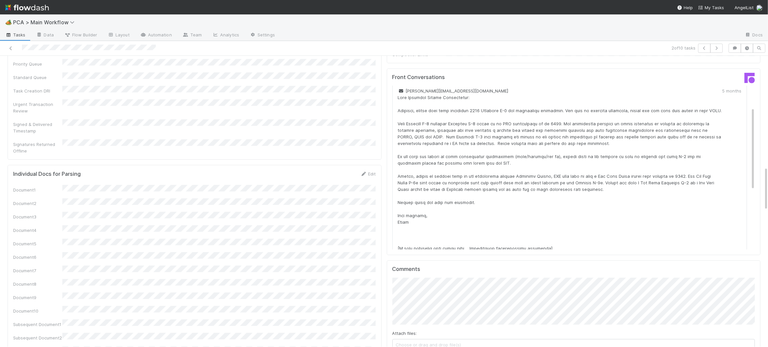
scroll to position [43, 0]
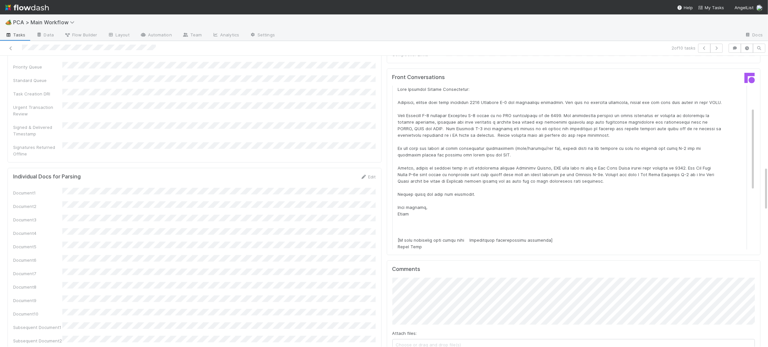
drag, startPoint x: 413, startPoint y: 323, endPoint x: 411, endPoint y: 316, distance: 7.2
click at [412, 320] on div "Attach files: Choose or drag and drop file(s) Add Comment" at bounding box center [573, 322] width 363 height 89
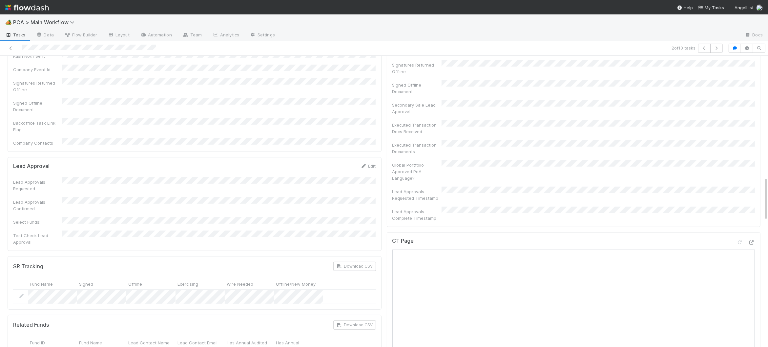
scroll to position [0, 0]
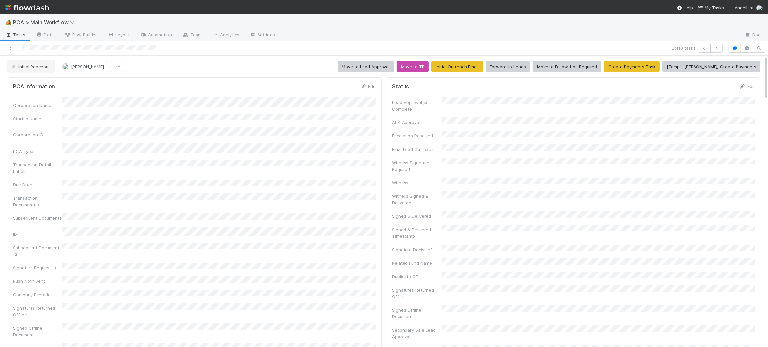
click at [31, 62] on button "Initial Reachout" at bounding box center [31, 66] width 47 height 11
click at [39, 84] on span "Follow-Ups Required" at bounding box center [34, 83] width 50 height 5
click at [33, 10] on img at bounding box center [27, 7] width 44 height 11
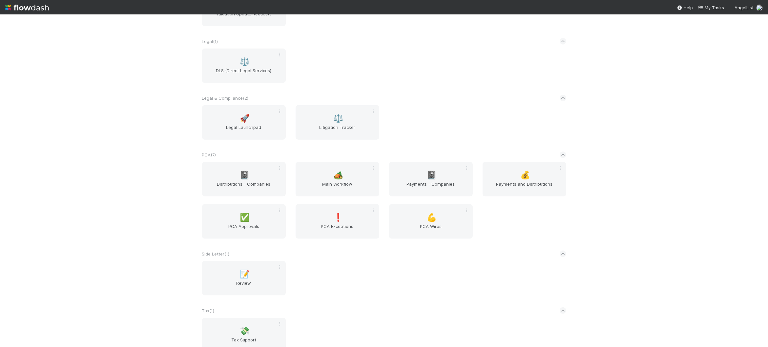
scroll to position [982, 0]
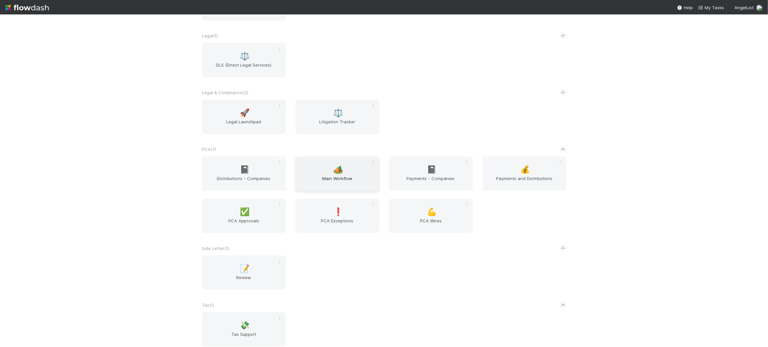
click at [327, 176] on span "Main Workflow" at bounding box center [337, 181] width 78 height 13
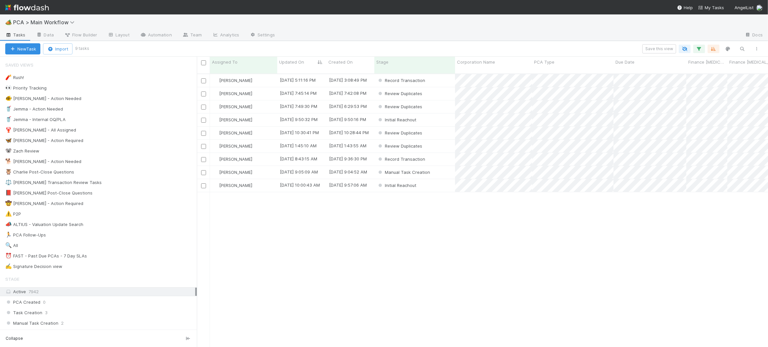
scroll to position [278, 571]
click at [434, 87] on div "Review Duplicates" at bounding box center [414, 93] width 81 height 13
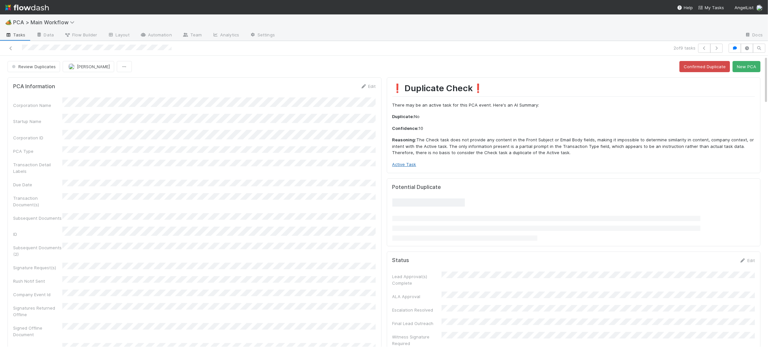
click at [403, 167] on link "Active Task" at bounding box center [404, 164] width 24 height 5
click at [740, 68] on button "New PCA" at bounding box center [747, 66] width 28 height 11
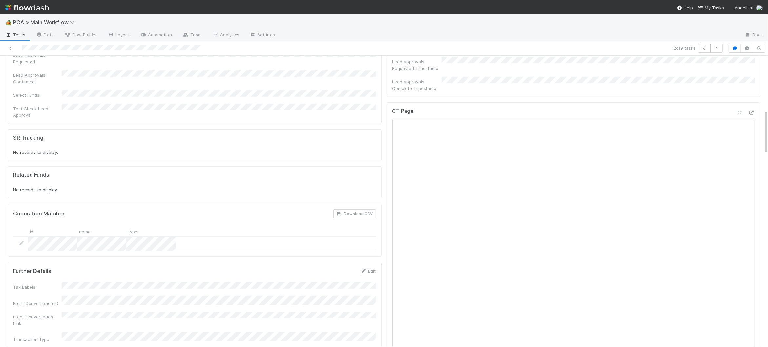
scroll to position [350, 0]
drag, startPoint x: 368, startPoint y: 244, endPoint x: 324, endPoint y: 242, distance: 44.0
click at [368, 273] on link "Edit" at bounding box center [368, 275] width 15 height 5
click at [341, 273] on button "Save" at bounding box center [341, 278] width 19 height 11
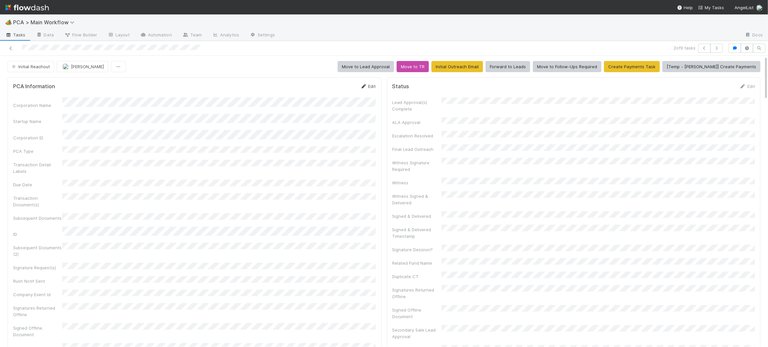
click at [364, 87] on icon at bounding box center [364, 86] width 7 height 4
click at [352, 90] on div "Save Cancel" at bounding box center [354, 88] width 44 height 11
click at [345, 90] on button "Save" at bounding box center [341, 88] width 19 height 11
click at [37, 65] on span "Initial Reachout" at bounding box center [29, 66] width 39 height 5
click at [49, 88] on div "Manual Task Creation" at bounding box center [51, 83] width 93 height 12
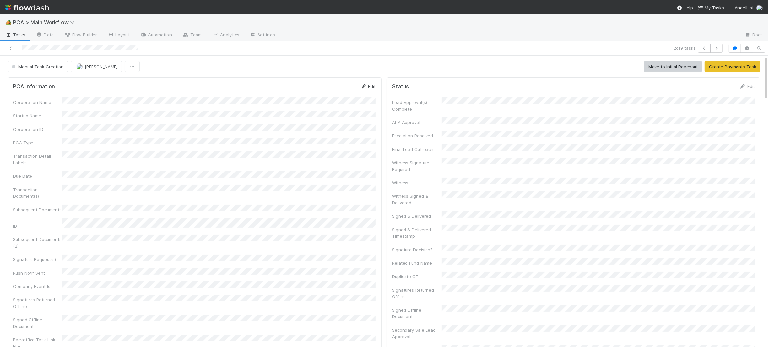
click at [364, 86] on icon at bounding box center [364, 86] width 7 height 4
click at [182, 147] on div "Corporation Name Startup Name Corporation ID PCA Type Transaction Detail Labels…" at bounding box center [194, 272] width 363 height 340
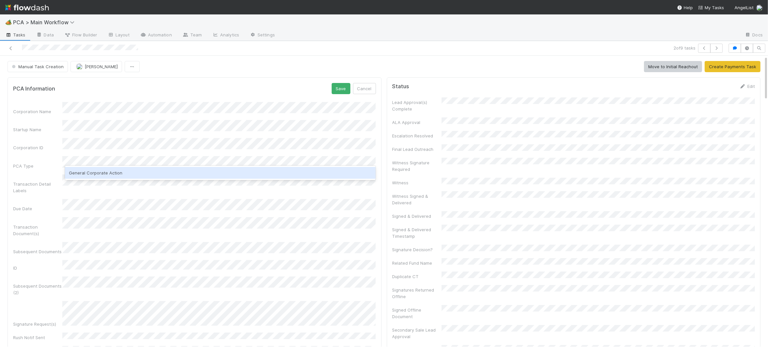
drag, startPoint x: 176, startPoint y: 171, endPoint x: 188, endPoint y: 167, distance: 13.1
click at [176, 171] on div "General Corporate Action" at bounding box center [220, 173] width 311 height 12
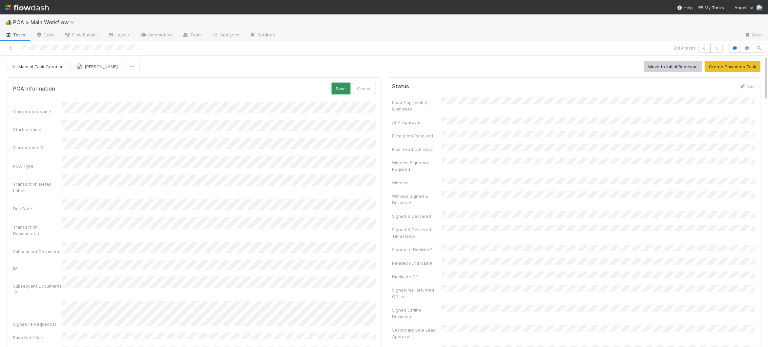
drag, startPoint x: 335, startPoint y: 88, endPoint x: 358, endPoint y: 115, distance: 36.3
click at [335, 87] on button "Save" at bounding box center [341, 88] width 19 height 11
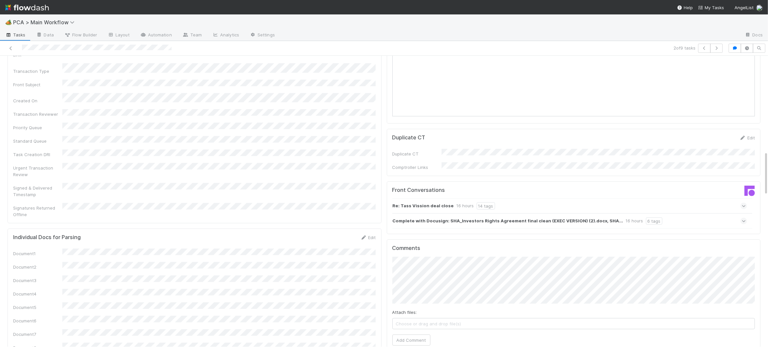
click at [464, 198] on div "Re: Tass Vission deal close 16 hours 14 tags" at bounding box center [569, 205] width 355 height 15
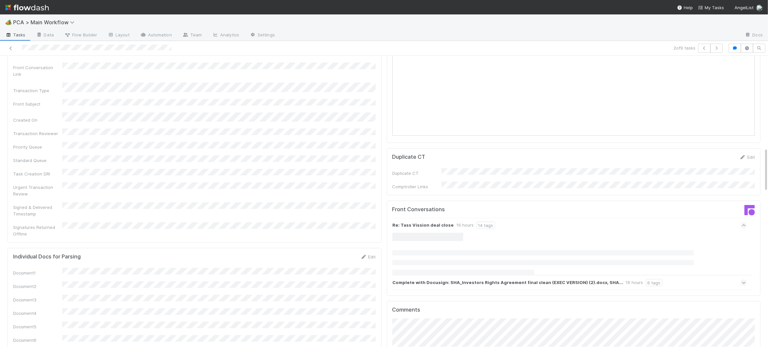
scroll to position [601, 0]
click at [584, 276] on div "Complete with Docusign: SHA_Investors Rights Agreement final clean (EXEC VERSIO…" at bounding box center [569, 283] width 355 height 15
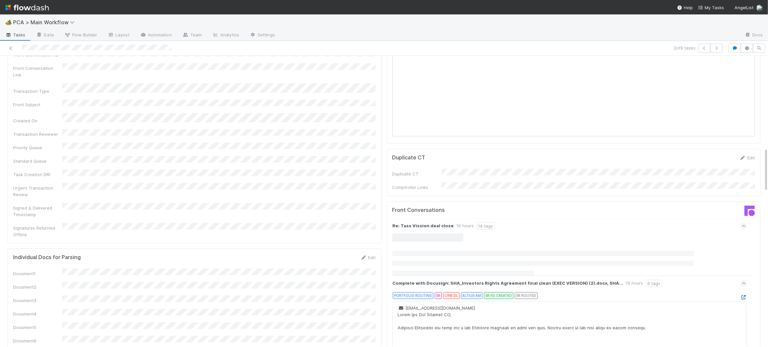
click at [740, 295] on icon at bounding box center [743, 297] width 7 height 4
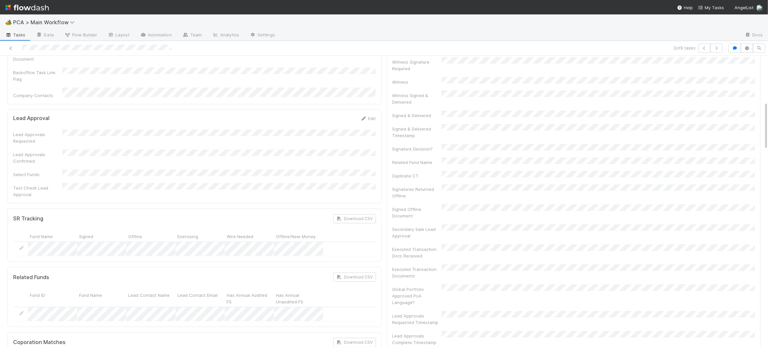
scroll to position [0, 0]
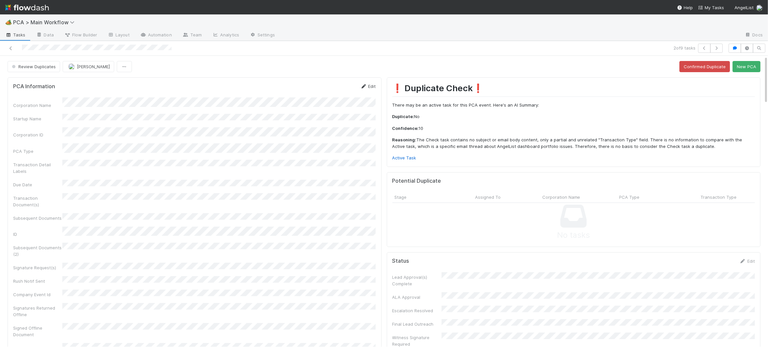
click icon
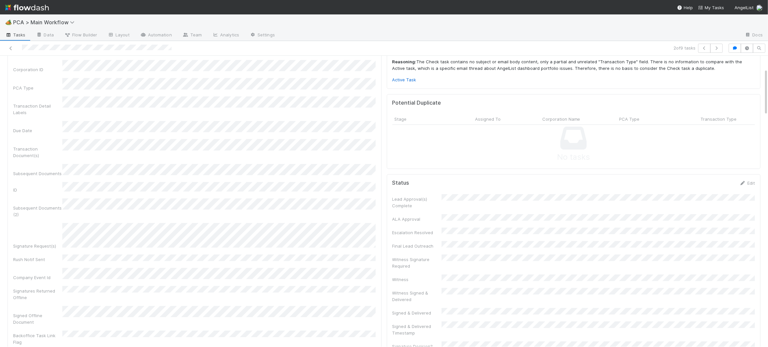
scroll to position [80, 0]
click div "Corporation Name Startup Name Corporation ID PCA Type Transaction Detail Labels…"
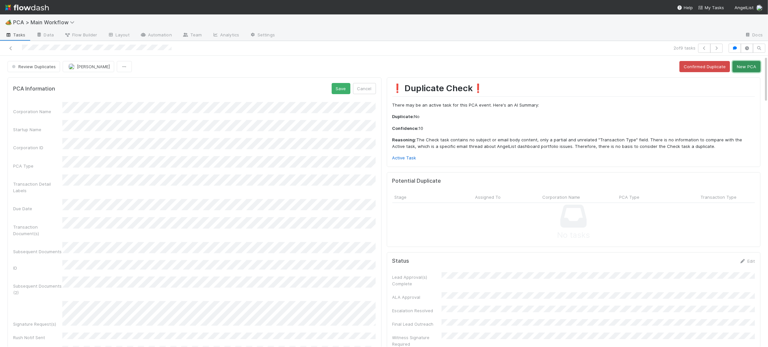
click button "New PCA"
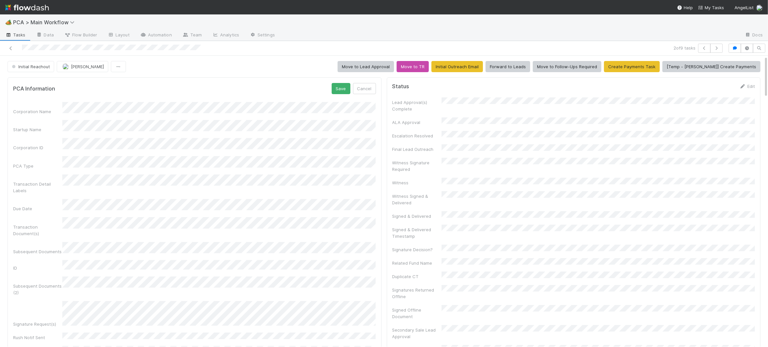
scroll to position [0, 2]
click button "Save"
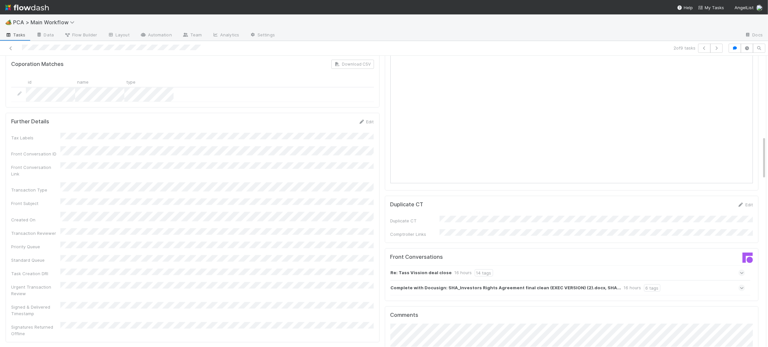
scroll to position [560, 0]
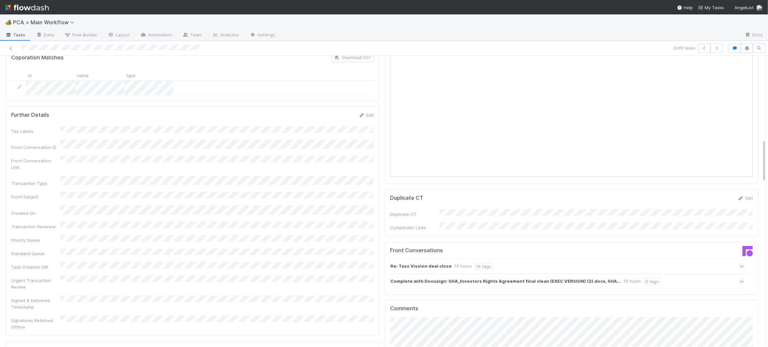
click div "Re: Tass Vission deal close 16 hours 14 tags"
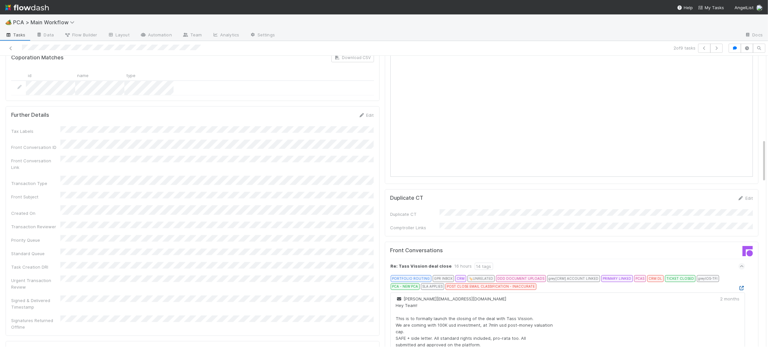
click icon
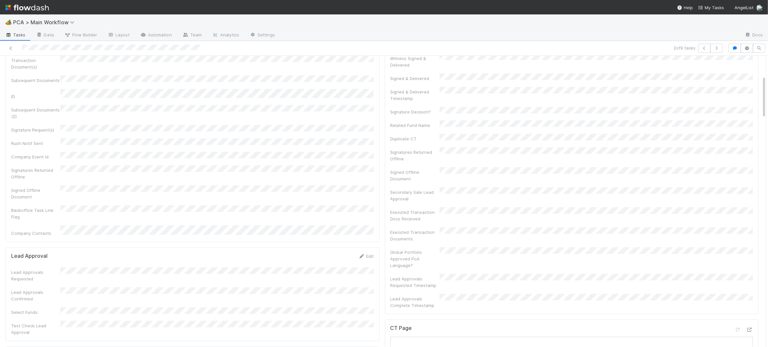
scroll to position [0, 0]
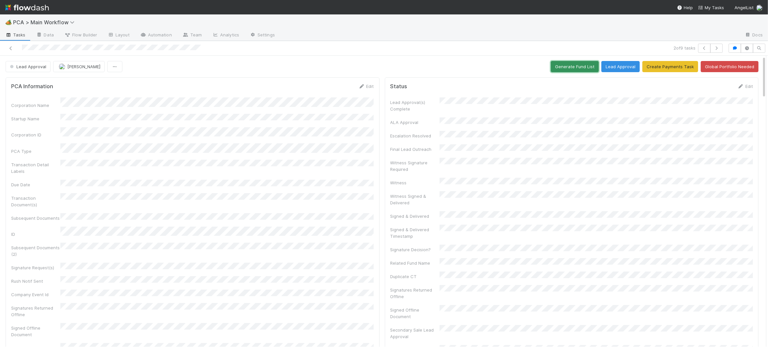
click button "Generate Fund List"
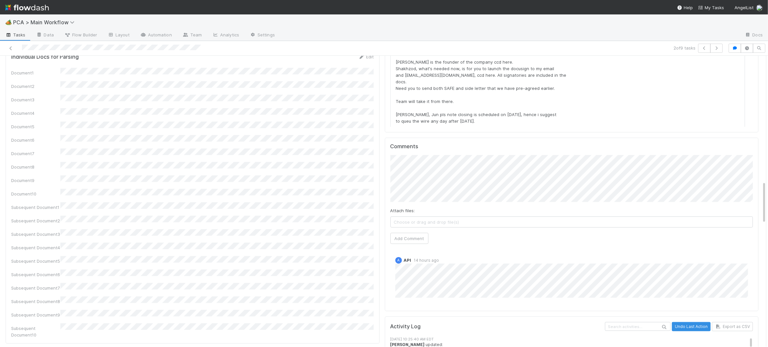
scroll to position [858, 0]
click button "Add Comment"
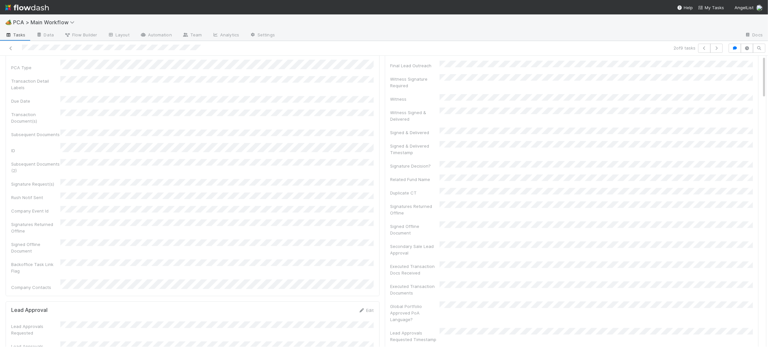
scroll to position [0, 0]
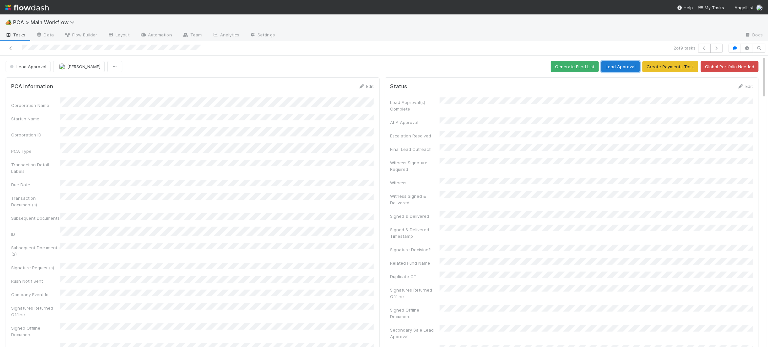
drag, startPoint x: 616, startPoint y: 69, endPoint x: 623, endPoint y: 76, distance: 9.5
click button "Lead Approval"
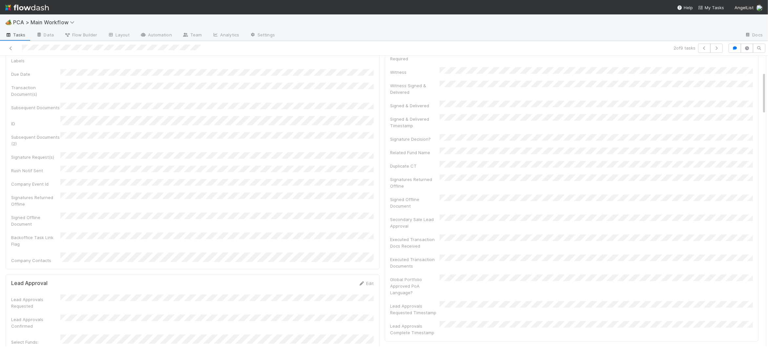
scroll to position [204, 0]
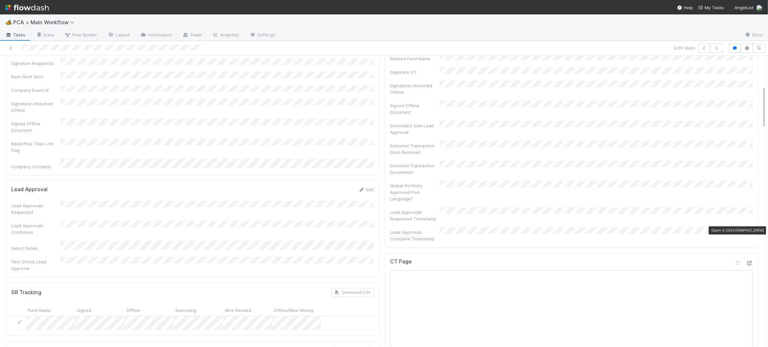
click icon
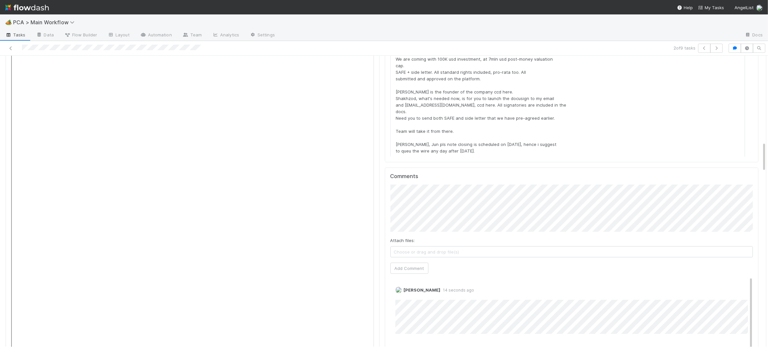
scroll to position [645, 0]
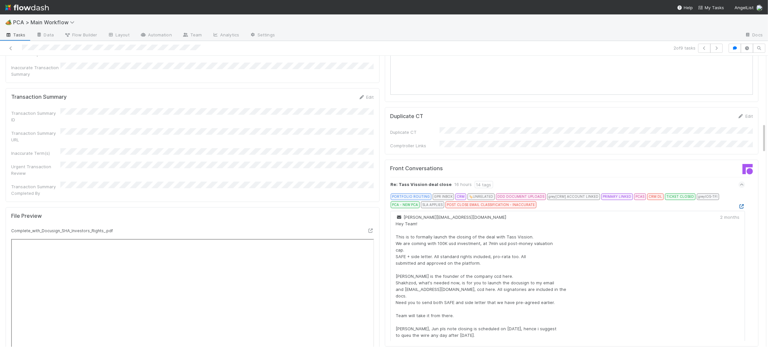
click icon
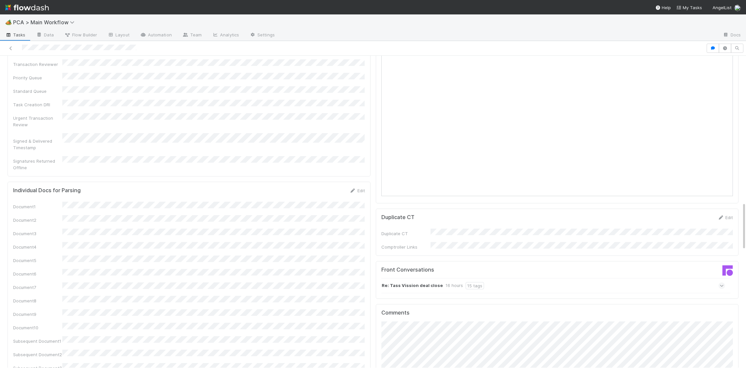
scroll to position [944, 0]
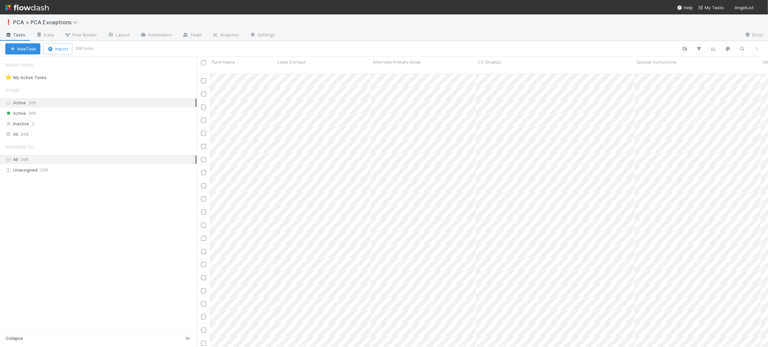
scroll to position [278, 571]
click at [743, 48] on icon "button" at bounding box center [742, 49] width 7 height 6
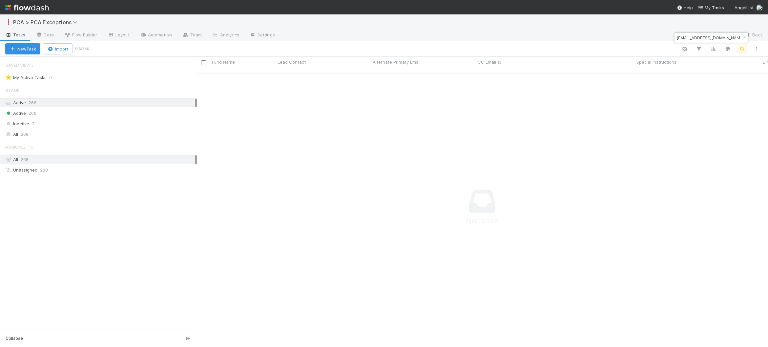
click at [711, 39] on input "info@bigskycapital.co" at bounding box center [709, 38] width 66 height 8
type input "Big Sky"
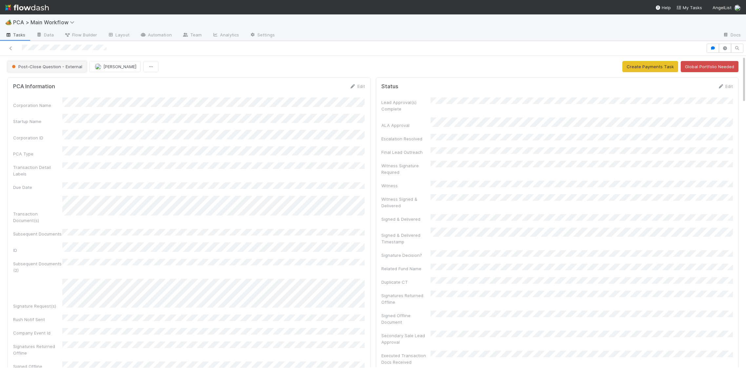
click at [51, 67] on span "Post-Close Question - External" at bounding box center [46, 66] width 72 height 5
click at [49, 82] on div "Lead Approval" at bounding box center [51, 83] width 93 height 12
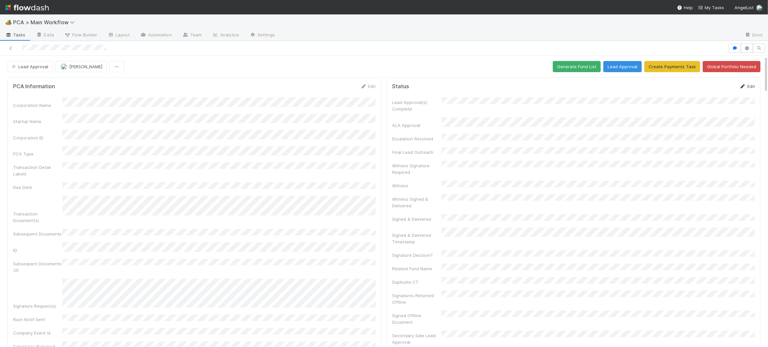
click at [739, 88] on icon at bounding box center [742, 86] width 7 height 4
click at [743, 86] on button "Cancel" at bounding box center [743, 88] width 23 height 11
click at [743, 86] on icon at bounding box center [742, 86] width 7 height 4
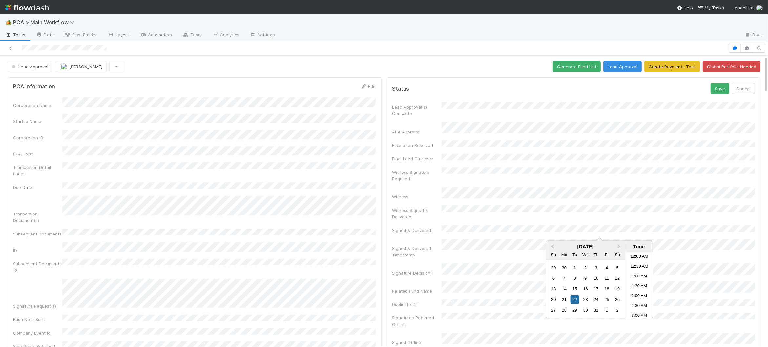
scroll to position [356, 0]
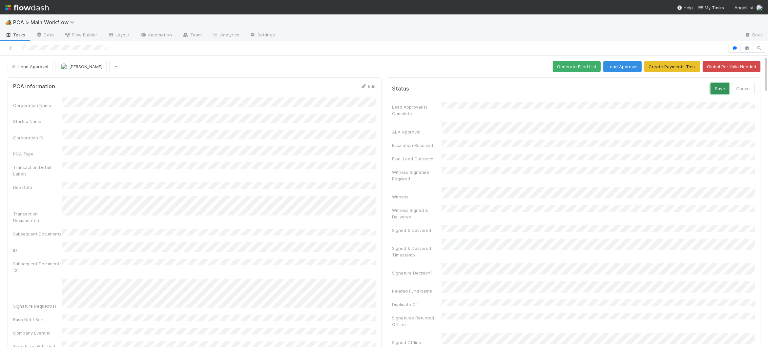
click at [717, 86] on button "Save" at bounding box center [720, 88] width 19 height 11
drag, startPoint x: 362, startPoint y: 86, endPoint x: 352, endPoint y: 90, distance: 10.8
click at [362, 86] on icon at bounding box center [364, 86] width 7 height 4
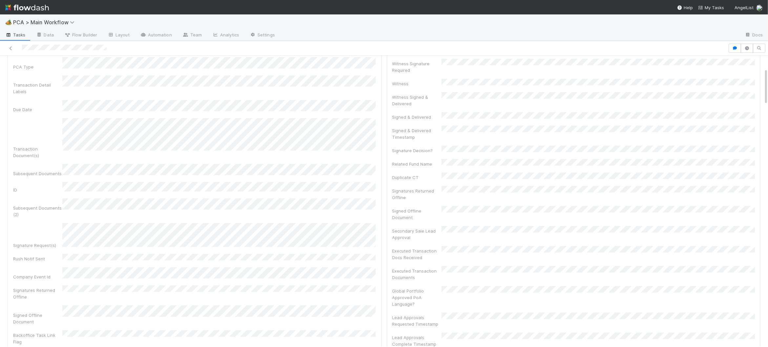
scroll to position [100, 0]
click at [29, 191] on div "Corporation Name Startup Name Corporation ID PCA Type Transaction Detail Labels…" at bounding box center [194, 214] width 363 height 425
click at [46, 222] on div "Signature Request(s)" at bounding box center [194, 267] width 363 height 90
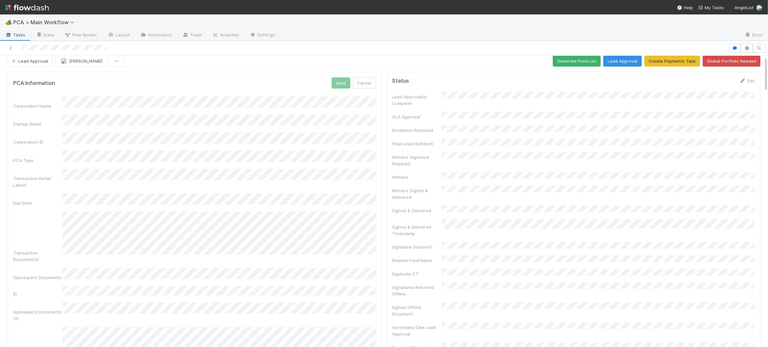
scroll to position [4, 0]
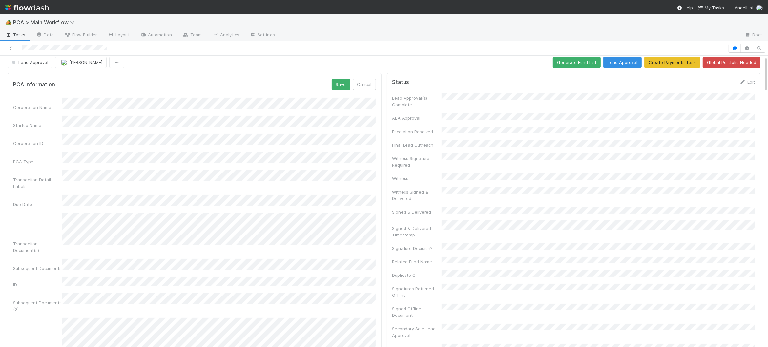
click at [343, 78] on div "PCA Information Save Cancel Corporation Name Startup Name Corporation ID PCA Ty…" at bounding box center [195, 300] width 374 height 455
click at [342, 82] on button "Save" at bounding box center [341, 84] width 19 height 11
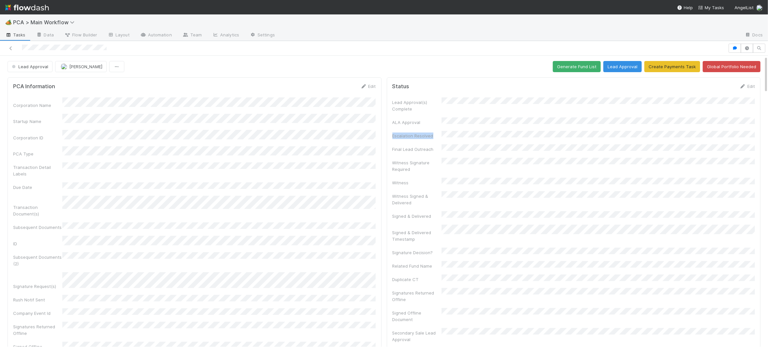
drag, startPoint x: 734, startPoint y: 127, endPoint x: 740, endPoint y: 92, distance: 35.7
click at [737, 110] on div "Lead Approval(s) Complete ALA Approval Escalation Resolved Final Lead Outreach …" at bounding box center [573, 273] width 363 height 352
click at [743, 87] on icon at bounding box center [742, 86] width 7 height 4
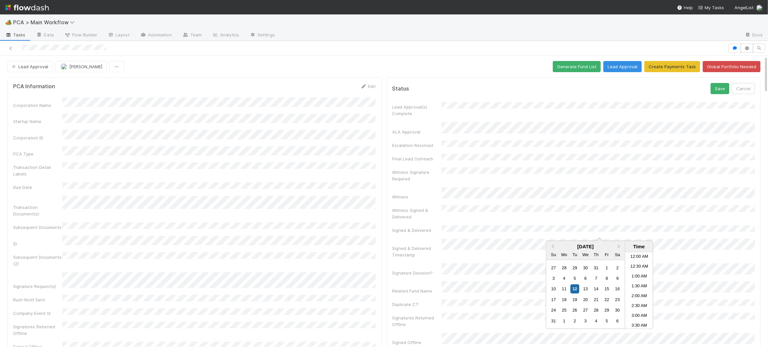
scroll to position [173, 0]
click at [718, 87] on button "Save" at bounding box center [720, 88] width 19 height 11
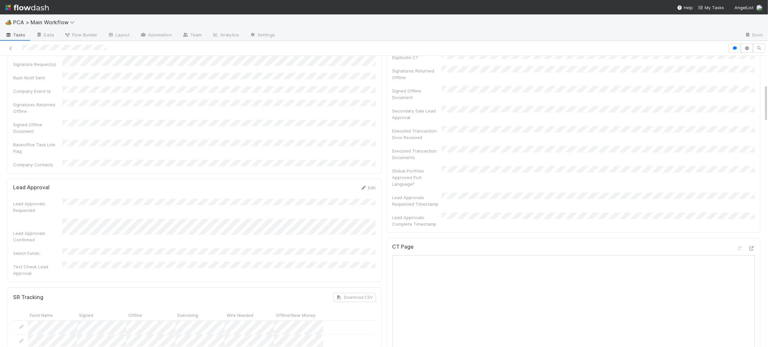
scroll to position [278, 0]
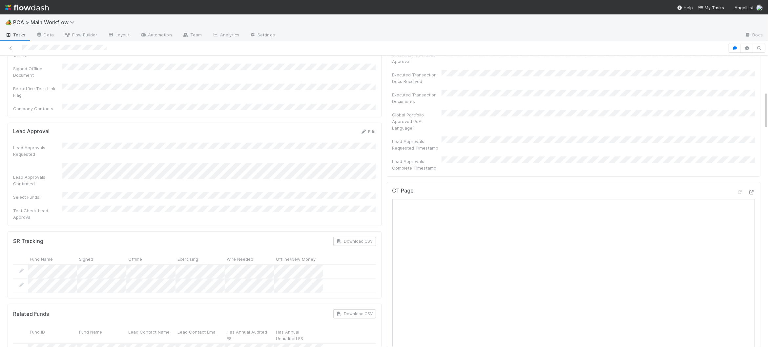
drag, startPoint x: 366, startPoint y: 95, endPoint x: 328, endPoint y: 102, distance: 38.7
click at [366, 129] on link "Edit" at bounding box center [368, 131] width 15 height 5
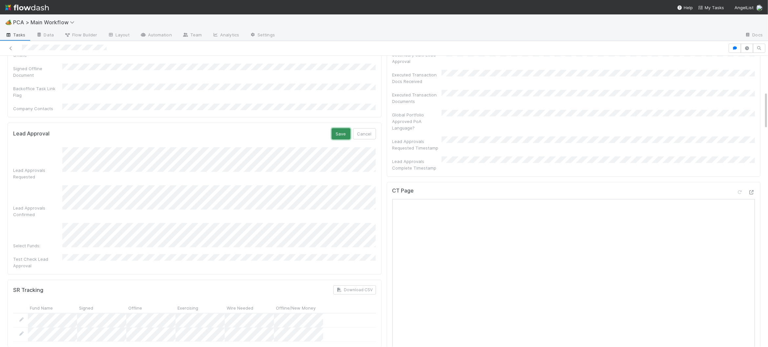
drag, startPoint x: 345, startPoint y: 99, endPoint x: 334, endPoint y: 105, distance: 12.9
click at [344, 128] on button "Save" at bounding box center [341, 133] width 19 height 11
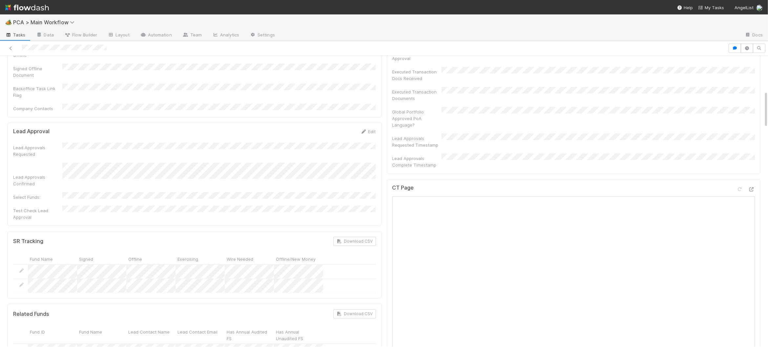
scroll to position [133, 363]
click at [362, 130] on icon at bounding box center [364, 132] width 7 height 4
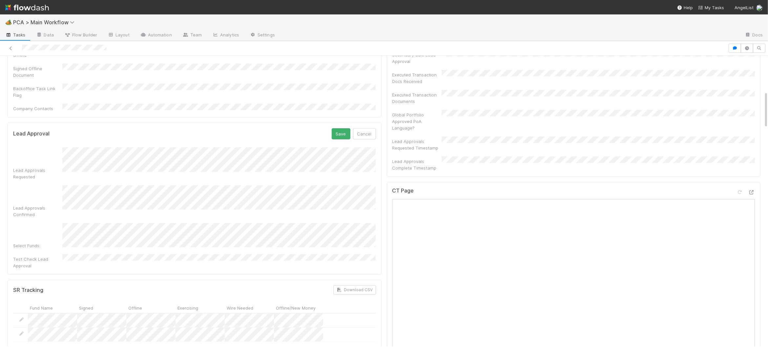
click at [59, 147] on div "Lead Approvals Requested Lead Approvals Confirmed Select Funds: Test Check Lead…" at bounding box center [194, 208] width 363 height 122
click at [332, 128] on button "Save" at bounding box center [341, 133] width 19 height 11
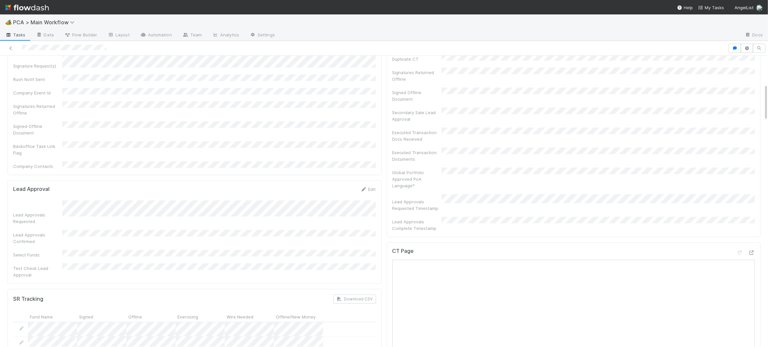
scroll to position [0, 0]
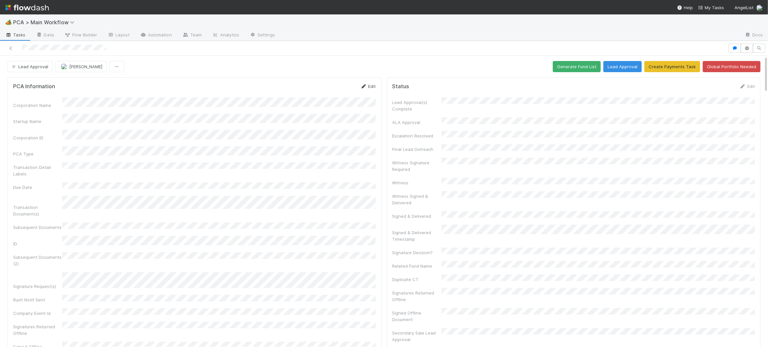
click at [371, 88] on link "Edit" at bounding box center [368, 86] width 15 height 5
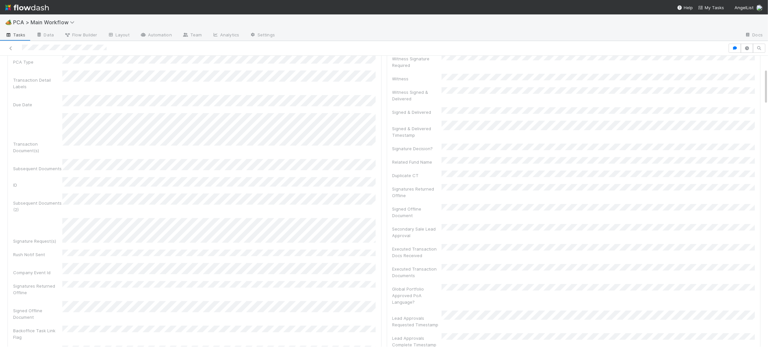
scroll to position [231, 0]
click at [82, 263] on div "Lead Approvals Requested" at bounding box center [194, 275] width 363 height 24
click at [338, 65] on button "Save" at bounding box center [341, 64] width 19 height 11
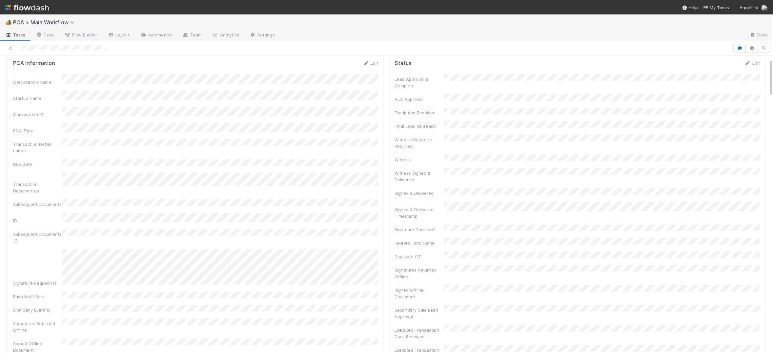
scroll to position [133, 365]
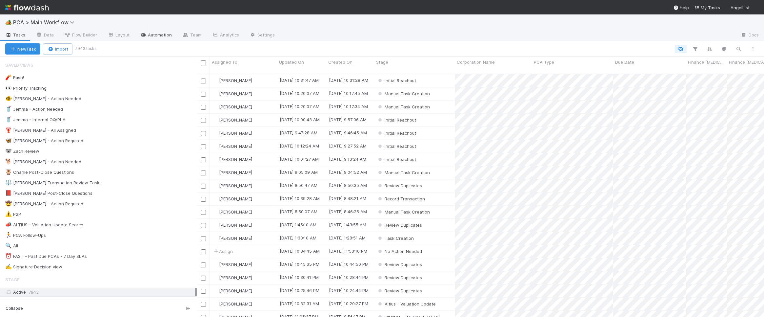
scroll to position [0, 0]
click at [157, 34] on link "Automation" at bounding box center [156, 35] width 42 height 10
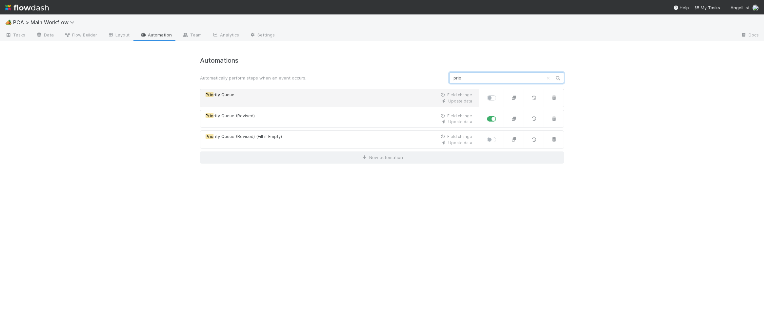
type input "prio"
click at [292, 92] on div "Prio rity Queue Field change" at bounding box center [339, 95] width 267 height 7
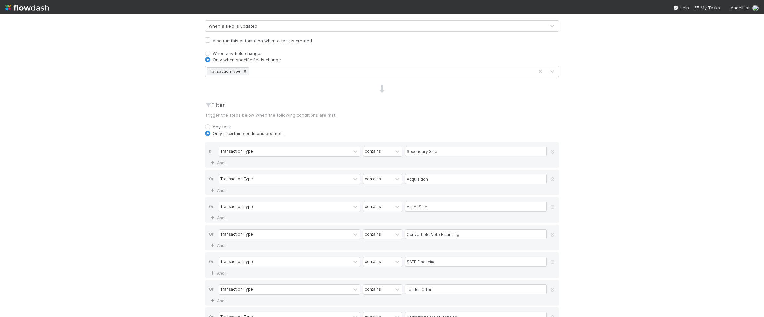
scroll to position [168, 0]
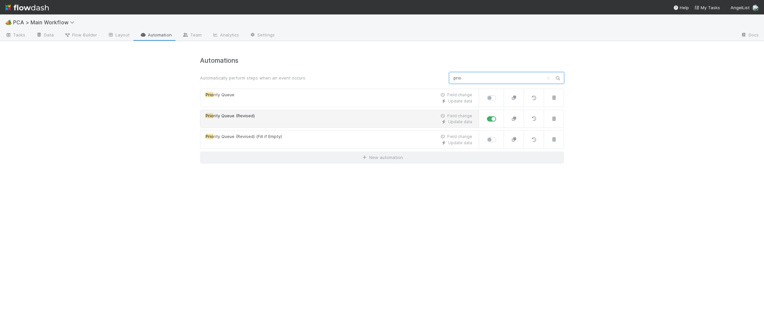
type input "prio"
click at [381, 119] on div "Update data" at bounding box center [339, 122] width 267 height 6
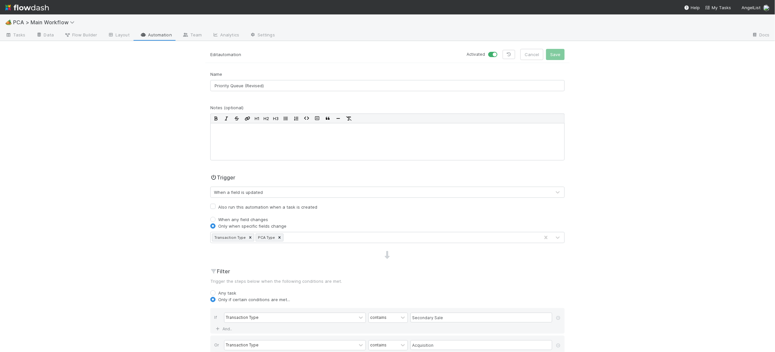
click at [153, 32] on link "Automation" at bounding box center [156, 35] width 42 height 10
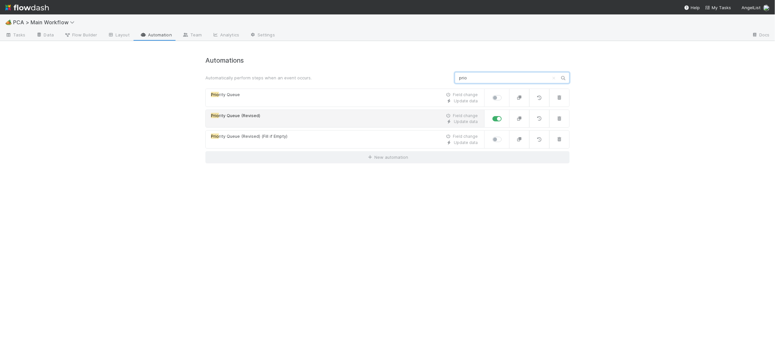
type input "prio"
click at [288, 118] on div "Prio rity Queue (Revised) Field change" at bounding box center [344, 116] width 267 height 7
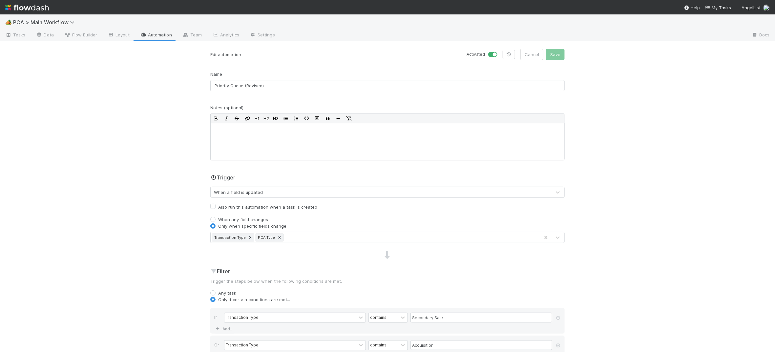
click at [162, 34] on link "Automation" at bounding box center [156, 35] width 42 height 10
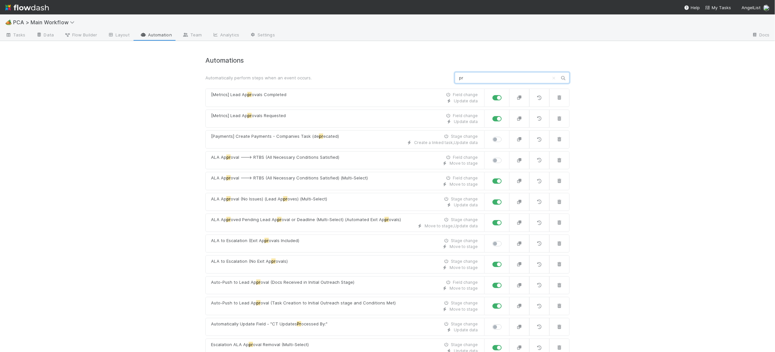
type input "p"
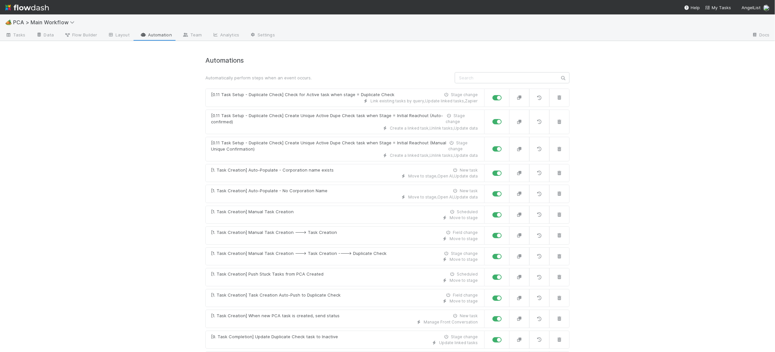
click at [26, 9] on img at bounding box center [27, 7] width 44 height 11
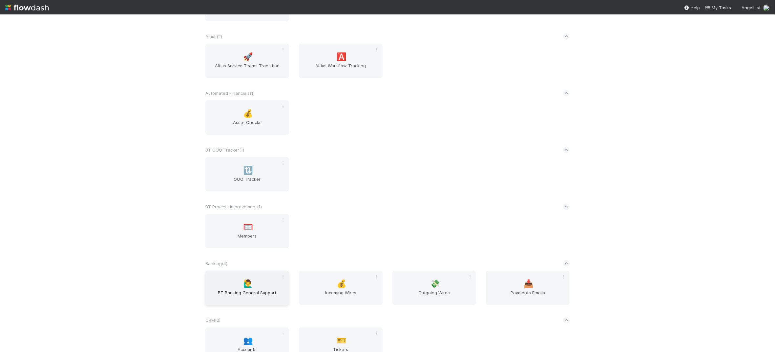
scroll to position [245, 0]
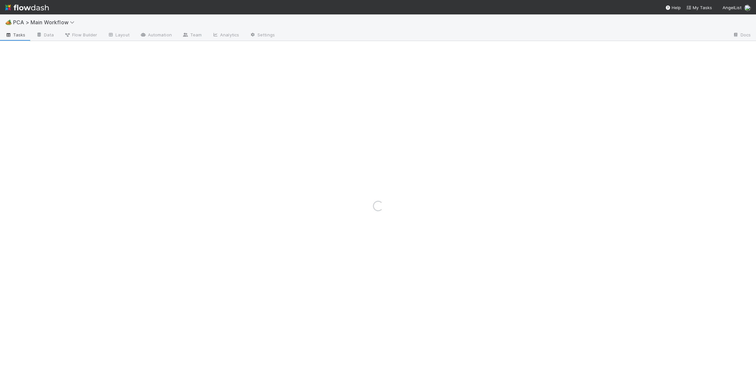
click at [30, 9] on img at bounding box center [27, 7] width 44 height 11
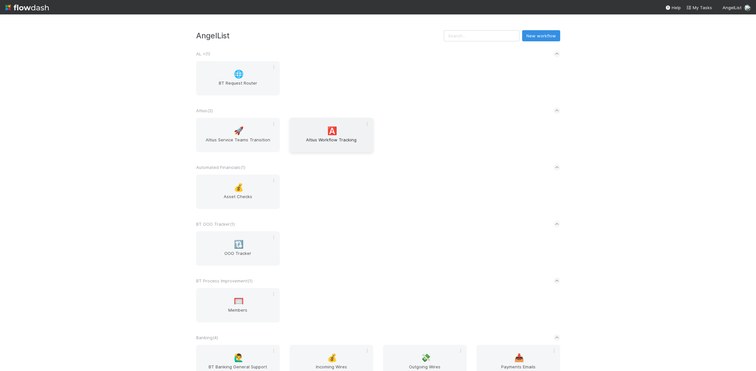
click at [324, 148] on span "Altius Workflow Tracking" at bounding box center [331, 142] width 78 height 13
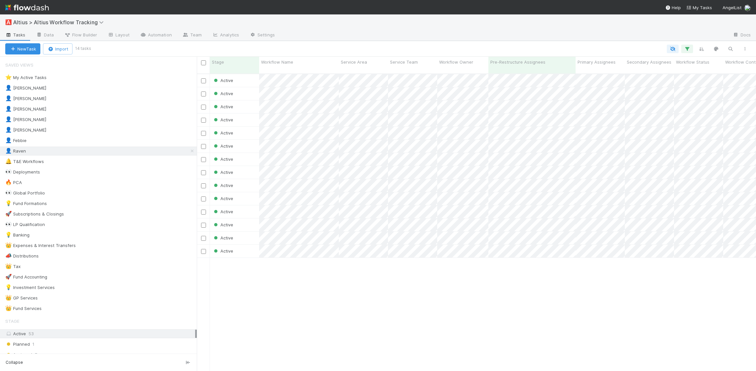
scroll to position [0, 0]
click at [83, 182] on div "🔥 PCA 5" at bounding box center [101, 182] width 192 height 8
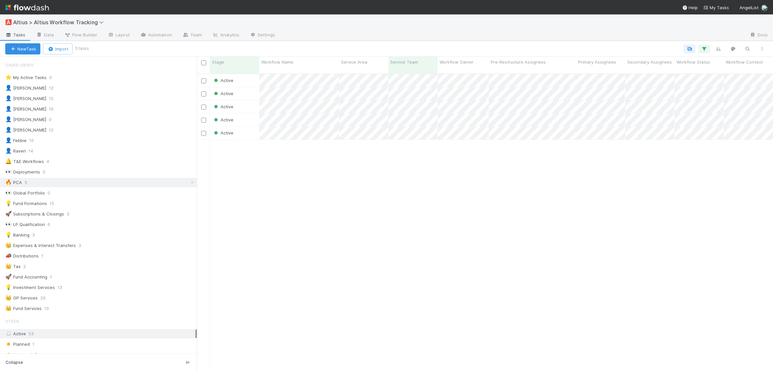
scroll to position [302, 576]
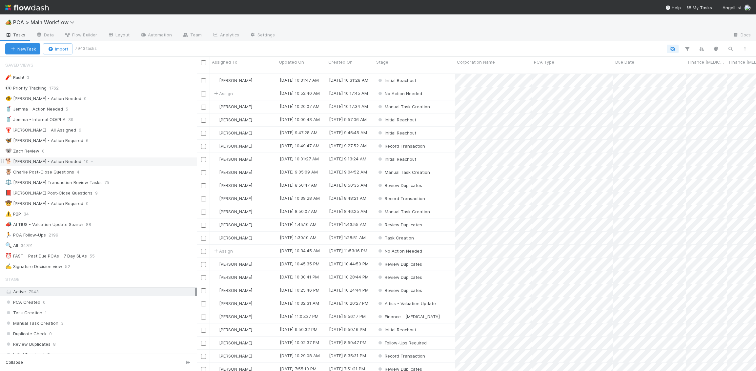
click at [130, 163] on div "🐕 [PERSON_NAME] - Action Needed 10" at bounding box center [101, 161] width 192 height 8
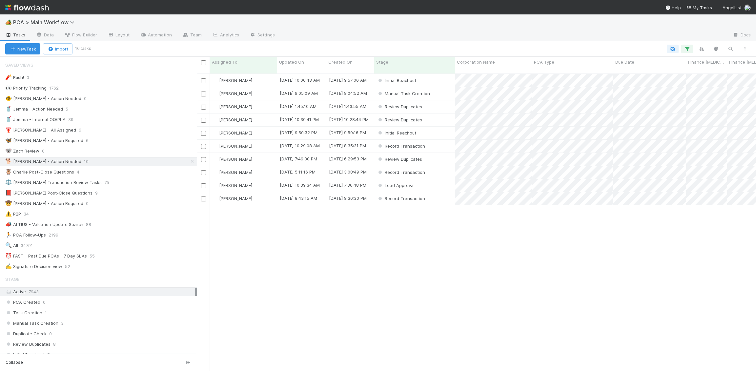
scroll to position [302, 559]
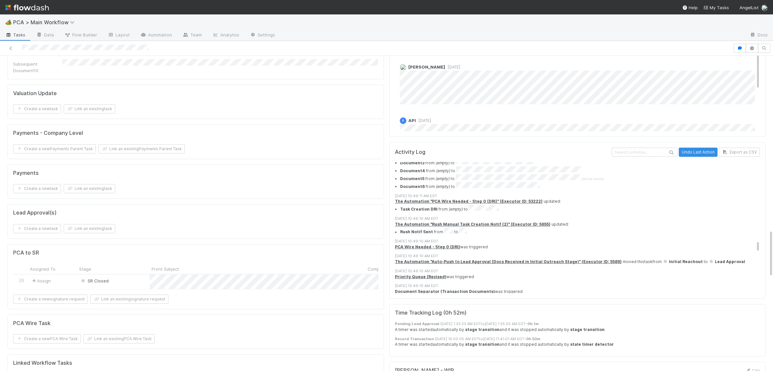
scroll to position [1100, 0]
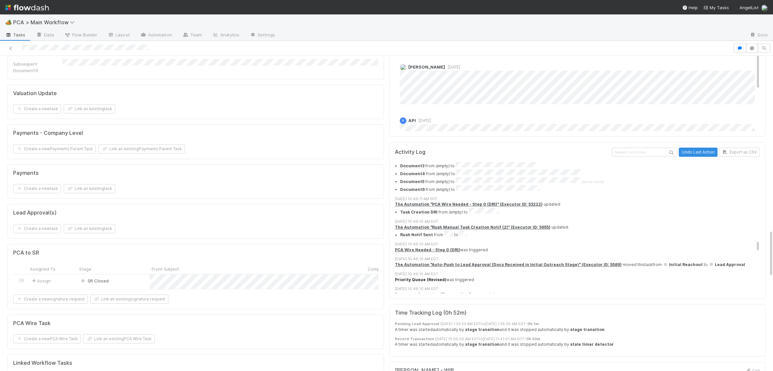
click at [431, 277] on strong "Priority Queue (Revised)" at bounding box center [421, 279] width 52 height 5
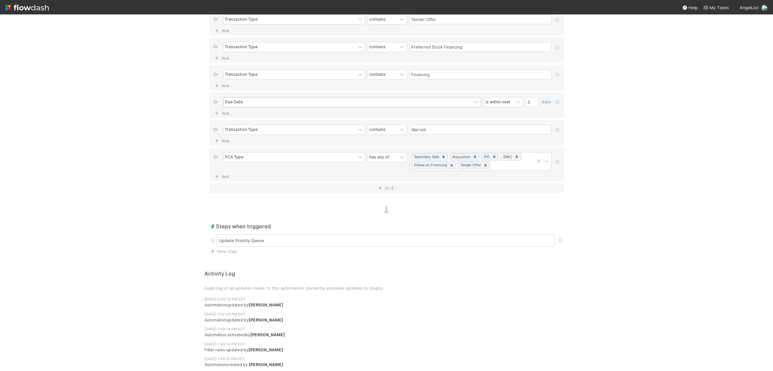
scroll to position [440, 0]
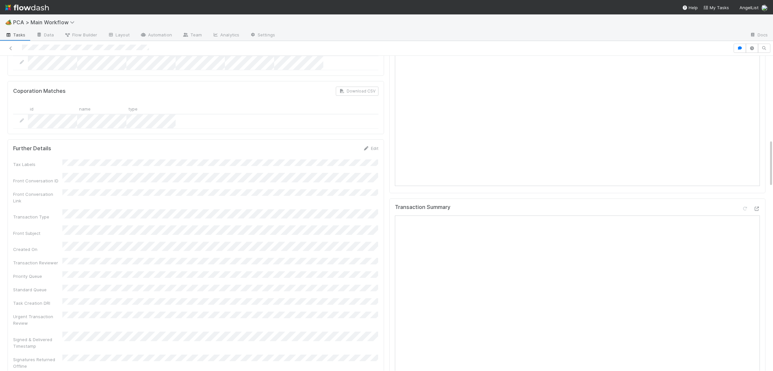
scroll to position [1130, 0]
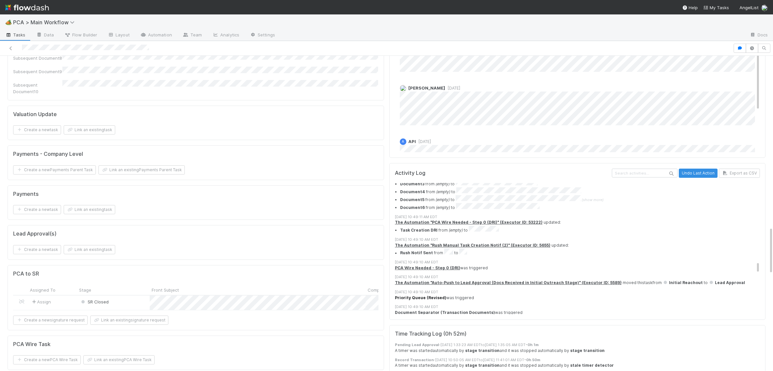
click at [427, 295] on strong "Priority Queue (Revised)" at bounding box center [421, 297] width 52 height 5
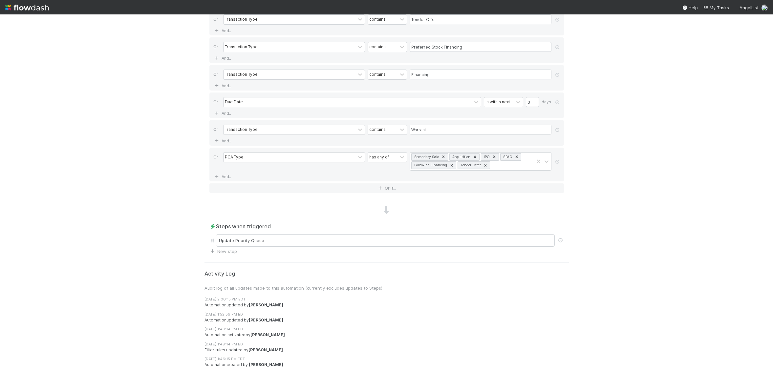
scroll to position [440, 0]
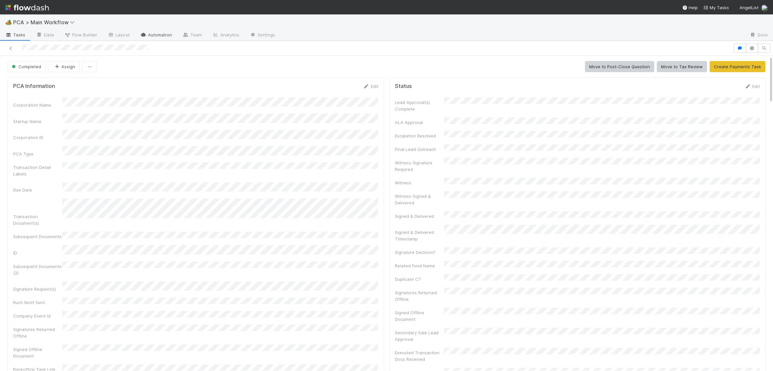
click at [152, 30] on link "Automation" at bounding box center [156, 35] width 42 height 10
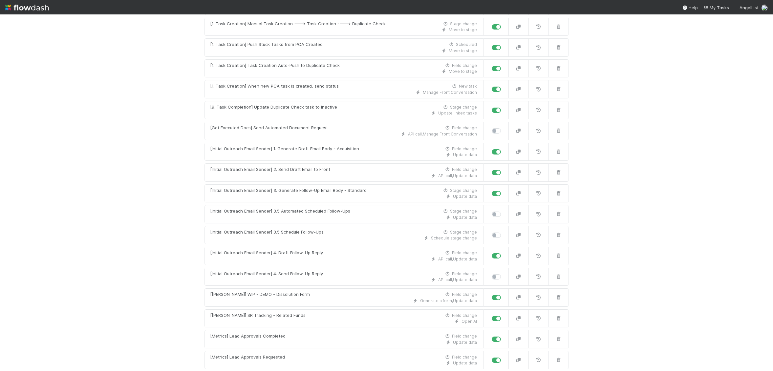
scroll to position [4898, 0]
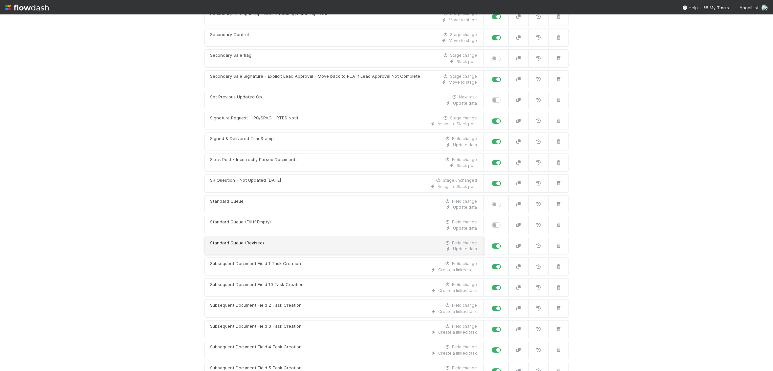
click at [255, 240] on div "Standard Queue (Revised)" at bounding box center [237, 243] width 54 height 7
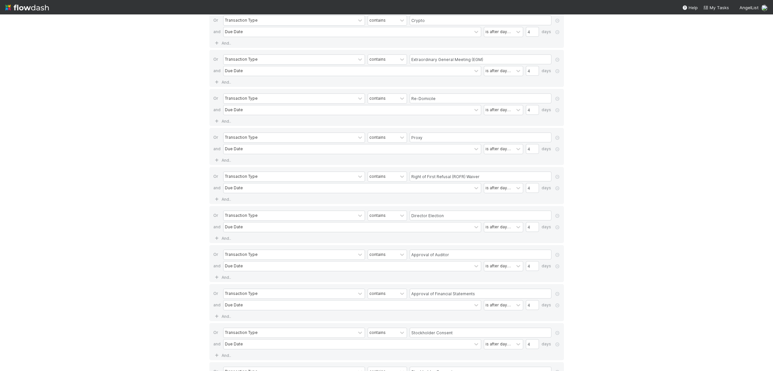
scroll to position [980, 0]
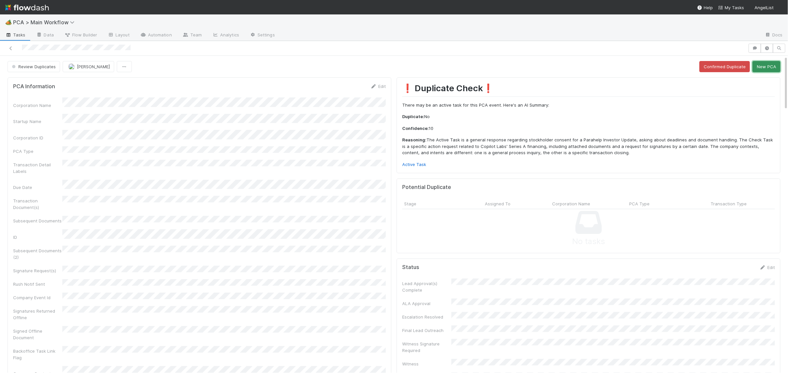
drag, startPoint x: 764, startPoint y: 70, endPoint x: 721, endPoint y: 77, distance: 43.9
click at [698, 70] on button "New PCA" at bounding box center [767, 66] width 28 height 11
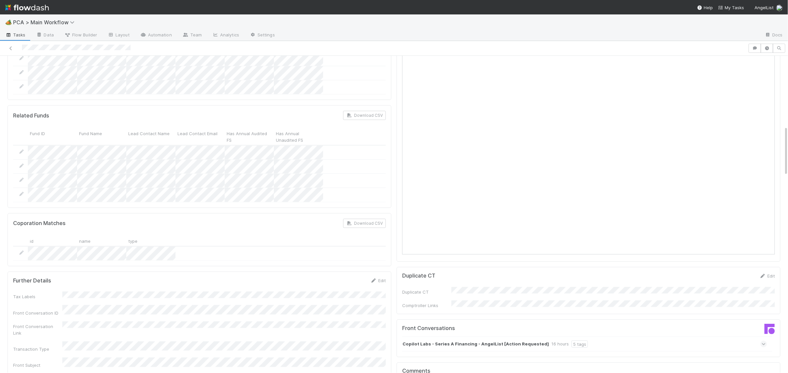
scroll to position [483, 0]
drag, startPoint x: 355, startPoint y: 247, endPoint x: 376, endPoint y: 241, distance: 21.4
click at [355, 277] on div "Further Details Edit" at bounding box center [199, 280] width 373 height 7
click at [376, 278] on icon at bounding box center [373, 280] width 7 height 4
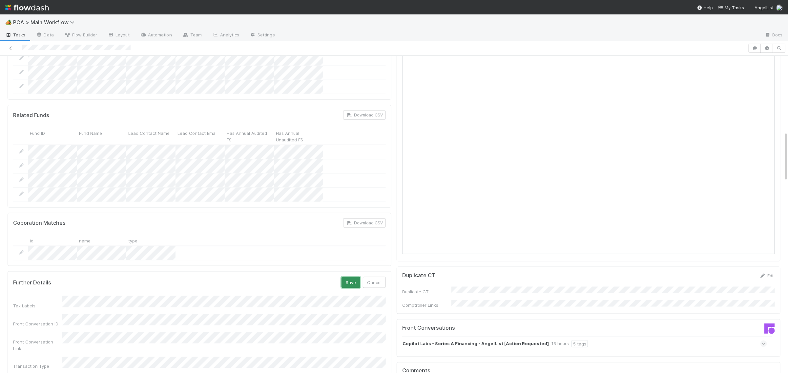
click at [351, 277] on button "Save" at bounding box center [351, 282] width 19 height 11
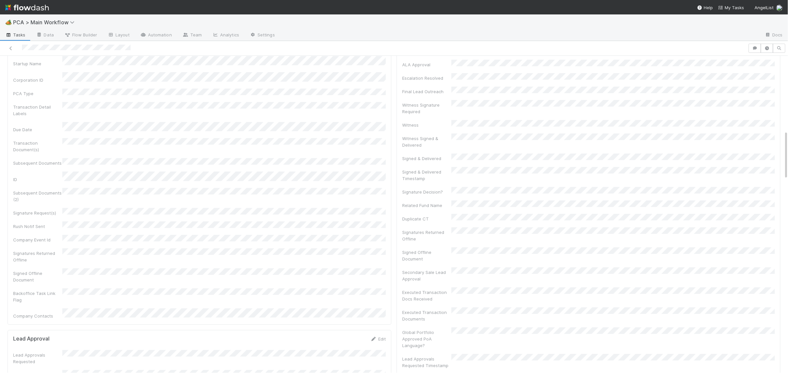
scroll to position [0, 0]
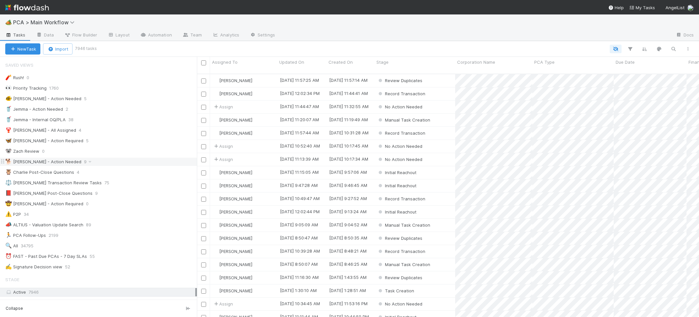
click at [128, 165] on div "🐕 [PERSON_NAME] - Action Needed 9" at bounding box center [101, 161] width 192 height 8
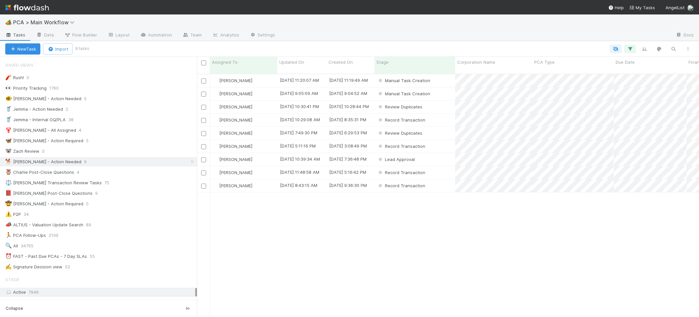
scroll to position [248, 502]
click at [99, 140] on div "🦋 Nathalie - Action Required 5" at bounding box center [101, 140] width 192 height 8
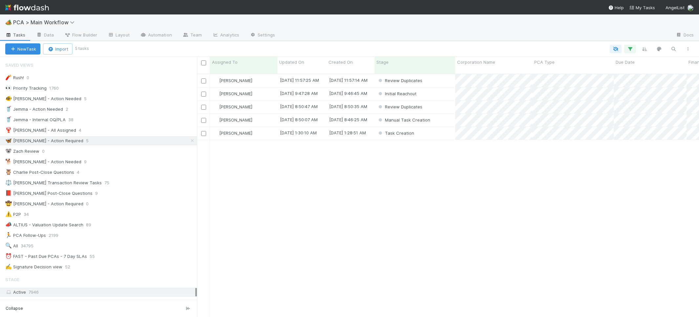
scroll to position [248, 502]
click at [111, 165] on div "🐕 Charlie - Action Needed 9" at bounding box center [101, 161] width 192 height 8
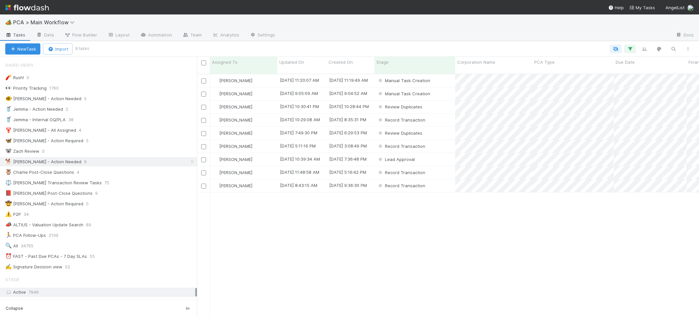
scroll to position [248, 502]
click at [294, 60] on span "Updated On" at bounding box center [291, 62] width 25 height 7
click at [323, 77] on div "Sort Oldest → Newest" at bounding box center [317, 75] width 75 height 10
click at [116, 162] on div "🐕 Charlie - Action Needed 9" at bounding box center [101, 161] width 192 height 8
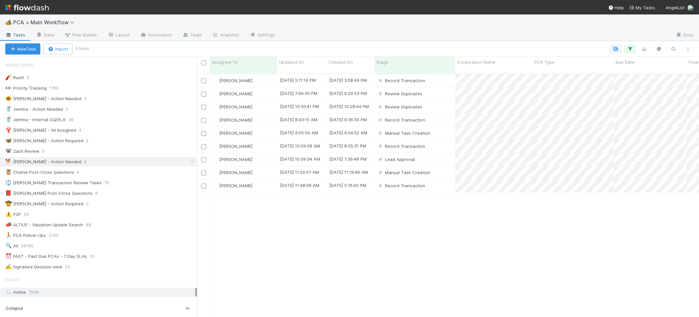
scroll to position [248, 502]
click at [438, 87] on div "Review Duplicates" at bounding box center [414, 93] width 81 height 13
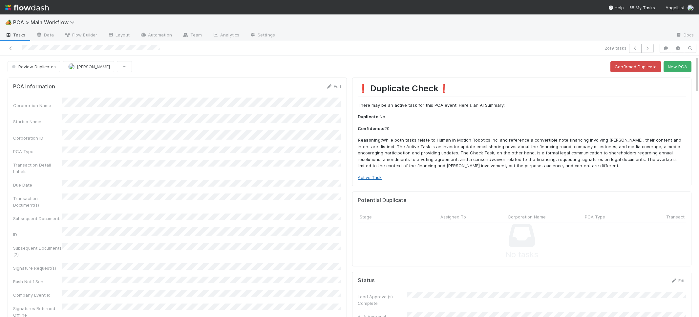
click at [376, 180] on link "Active Task" at bounding box center [370, 177] width 24 height 5
click at [684, 70] on button "New PCA" at bounding box center [677, 66] width 28 height 11
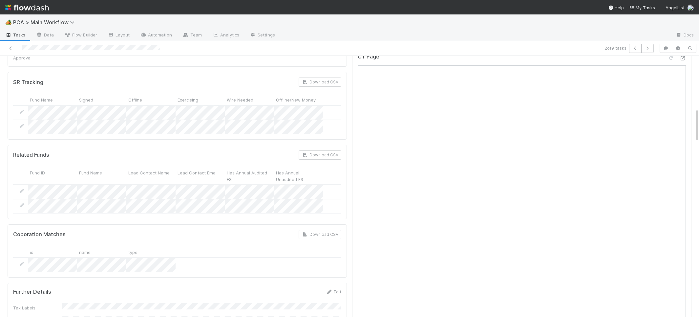
scroll to position [633, 0]
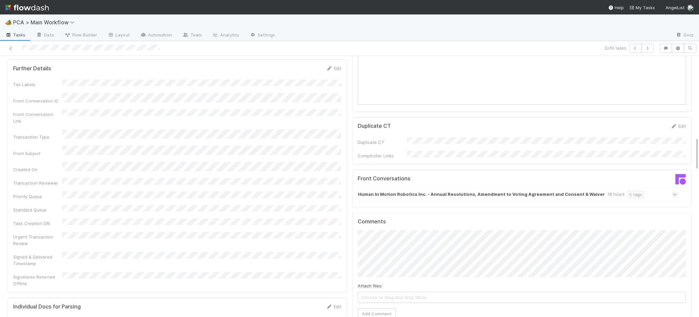
click at [554, 191] on strong "Human In Motion Robotics Inc. - Annual Resolutions, Amendment to Voting Agreeme…" at bounding box center [481, 194] width 247 height 7
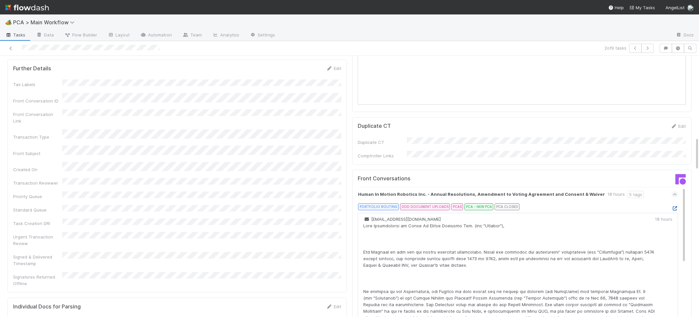
click at [675, 206] on icon at bounding box center [674, 208] width 7 height 4
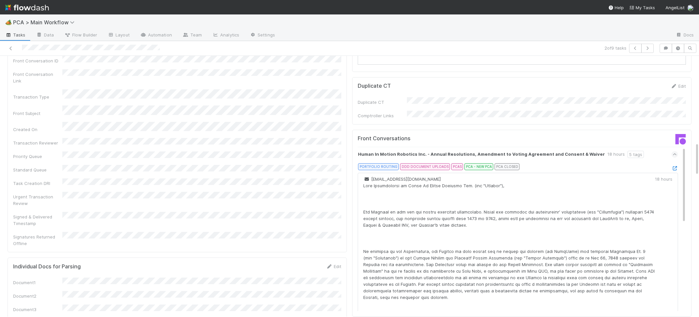
scroll to position [676, 0]
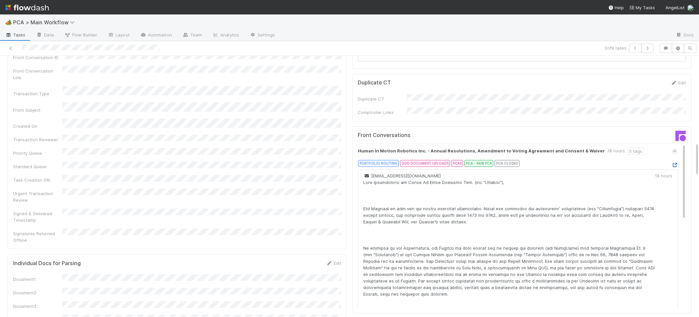
click at [678, 143] on div "Human In Motion Robotics Inc. - Annual Resolutions, Amendment to Voting Agreeme…" at bounding box center [522, 317] width 328 height 348
click at [676, 163] on icon at bounding box center [674, 165] width 7 height 4
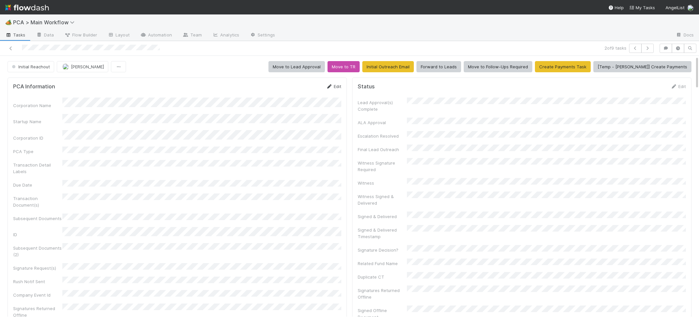
click at [327, 87] on icon at bounding box center [329, 86] width 7 height 4
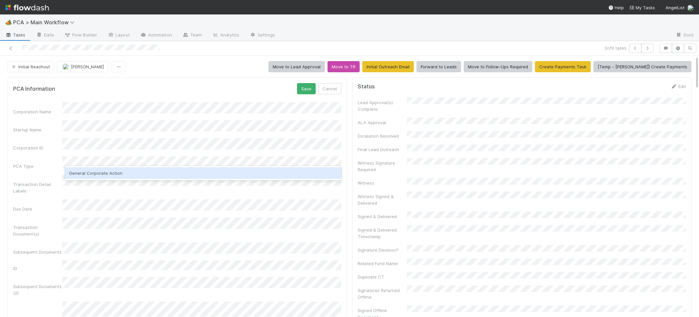
drag, startPoint x: 117, startPoint y: 171, endPoint x: 132, endPoint y: 168, distance: 14.6
click at [124, 170] on div "General Corporate Action" at bounding box center [203, 173] width 276 height 12
click at [247, 91] on div "PCA Information Save Cancel" at bounding box center [177, 88] width 328 height 11
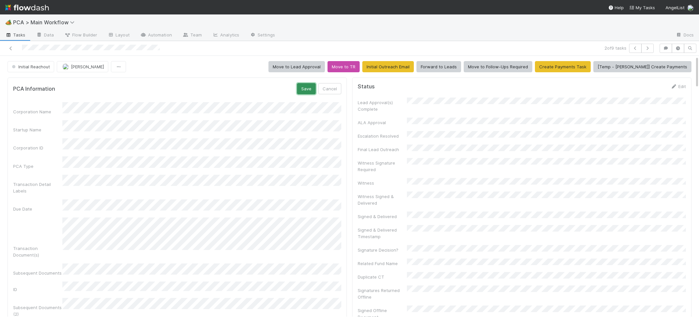
click at [300, 87] on button "Save" at bounding box center [306, 88] width 19 height 11
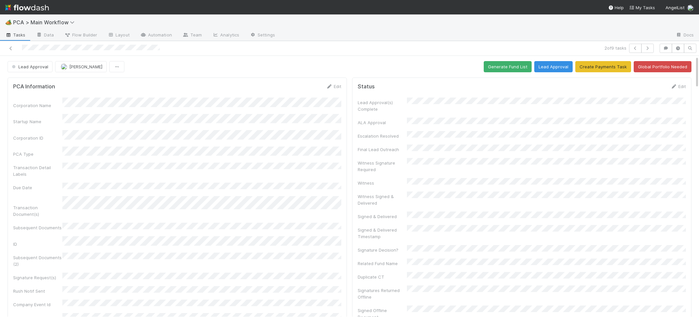
click at [334, 82] on div "PCA Information Edit Corporation Name Startup Name Corporation ID PCA Type Tran…" at bounding box center [177, 231] width 339 height 309
click at [332, 85] on icon at bounding box center [329, 86] width 7 height 4
click at [302, 92] on button "Save" at bounding box center [306, 88] width 19 height 11
click at [521, 67] on button "Generate Fund List" at bounding box center [508, 66] width 48 height 11
click at [550, 69] on button "Lead Approval" at bounding box center [553, 66] width 38 height 11
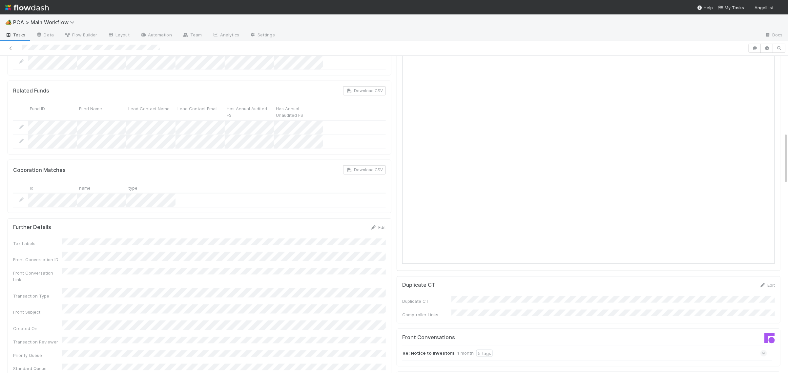
scroll to position [559, 0]
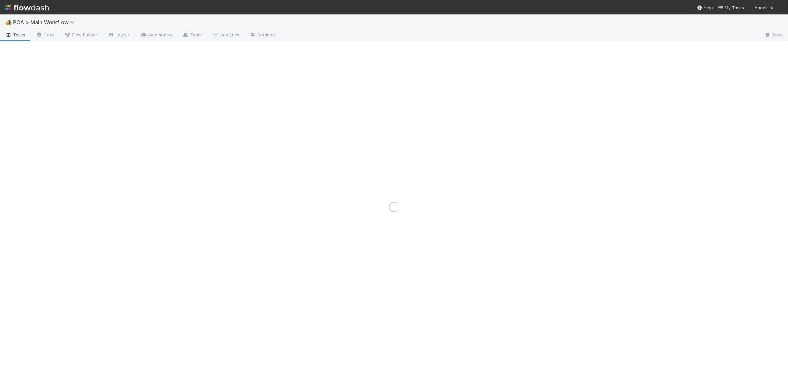
click at [40, 8] on img at bounding box center [27, 7] width 44 height 11
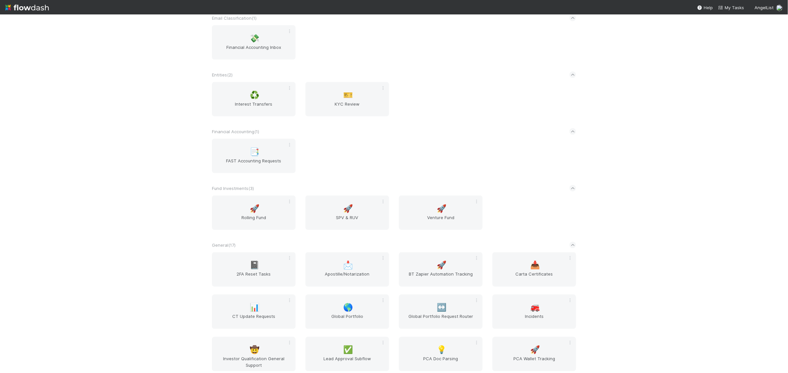
scroll to position [674, 0]
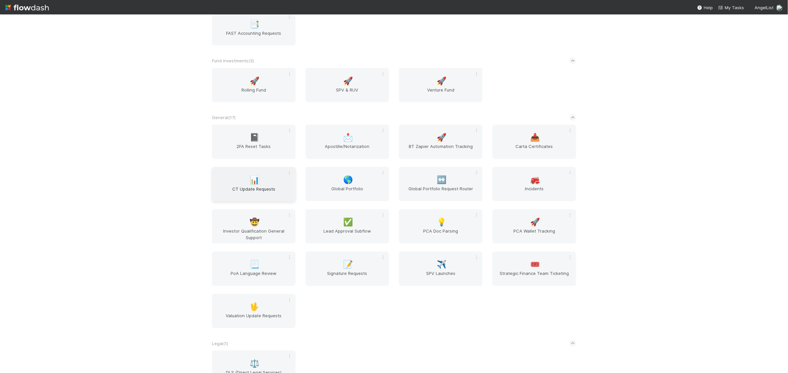
click at [266, 183] on div "📊 CT Update Requests" at bounding box center [254, 184] width 84 height 34
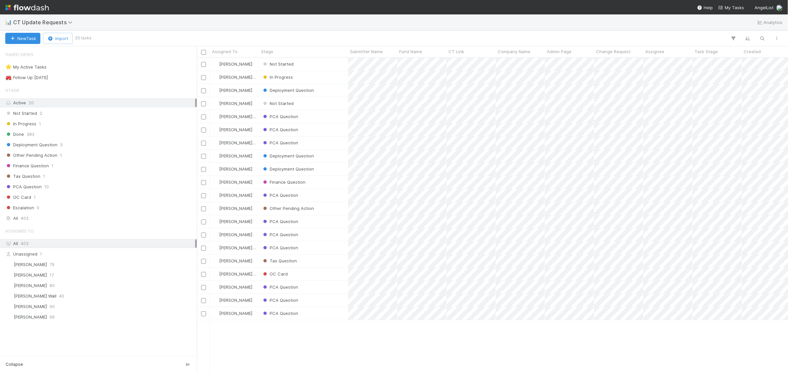
scroll to position [1, 0]
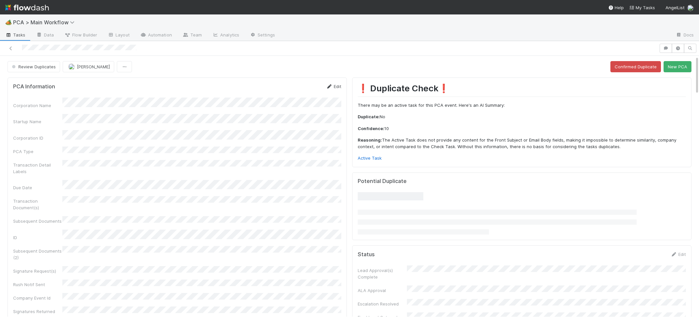
click at [327, 86] on icon at bounding box center [329, 86] width 7 height 4
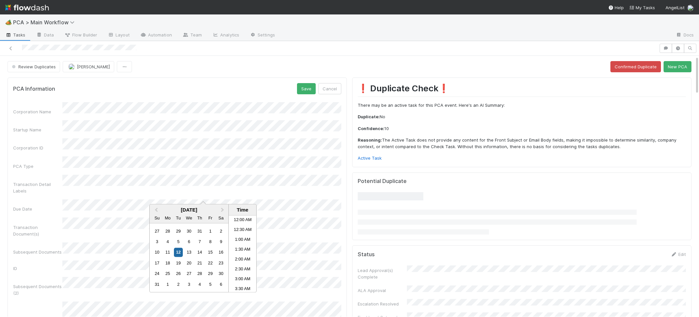
scroll to position [222, 0]
click at [299, 93] on button "Save" at bounding box center [306, 88] width 19 height 11
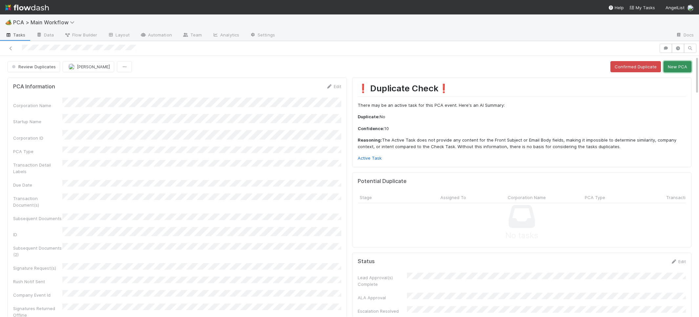
click at [672, 68] on button "New PCA" at bounding box center [677, 66] width 28 height 11
click at [23, 7] on img at bounding box center [27, 7] width 44 height 11
